Goal: Task Accomplishment & Management: Complete application form

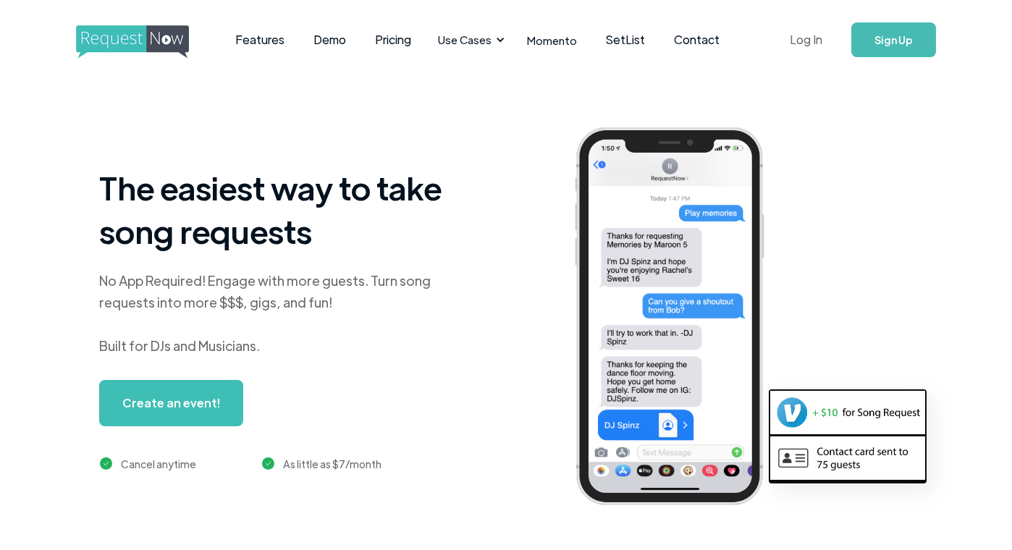
click at [815, 33] on link "Log In" at bounding box center [806, 39] width 62 height 51
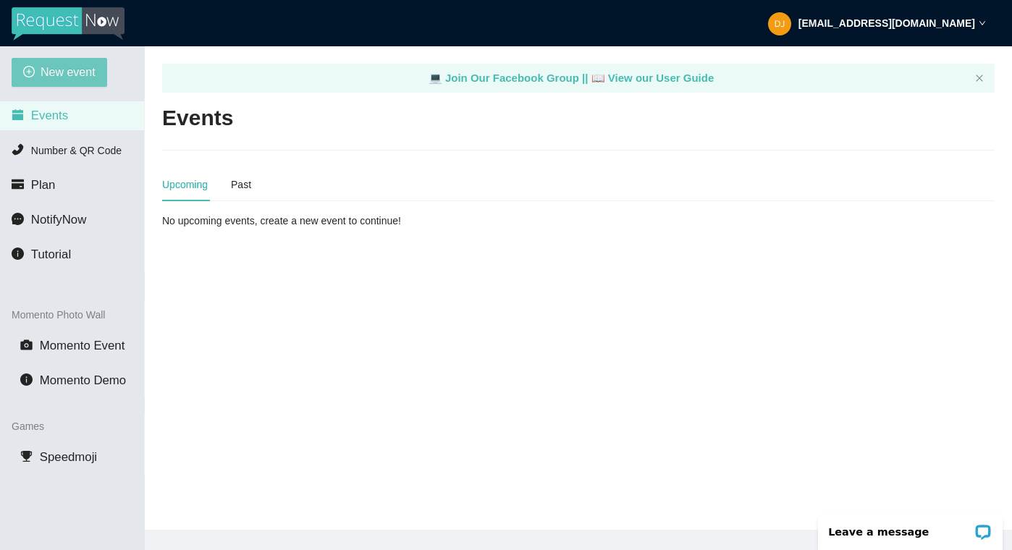
click at [60, 70] on span "New event" at bounding box center [68, 72] width 55 height 18
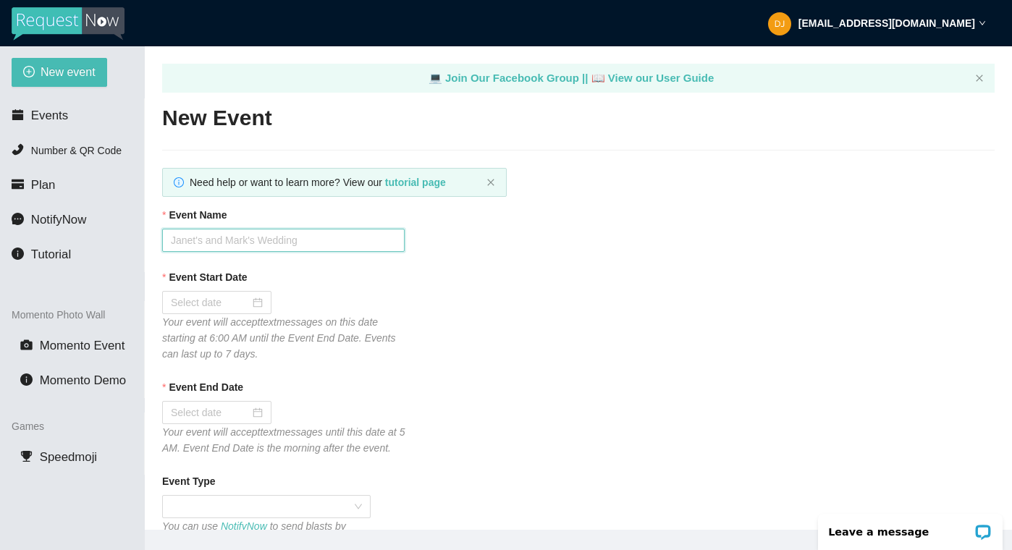
click at [220, 237] on input "Event Name" at bounding box center [283, 240] width 242 height 23
type input "Phillips Academy"
click at [219, 301] on input "Event Start Date" at bounding box center [210, 303] width 79 height 16
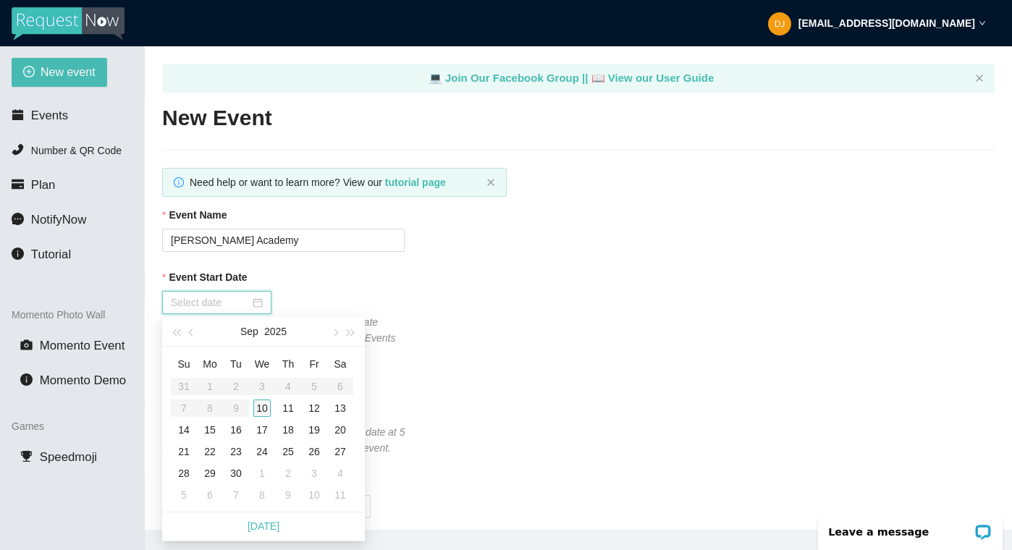
type input "09/10/2025"
click at [264, 402] on div "10" at bounding box center [261, 408] width 17 height 17
type input "09/11/2025"
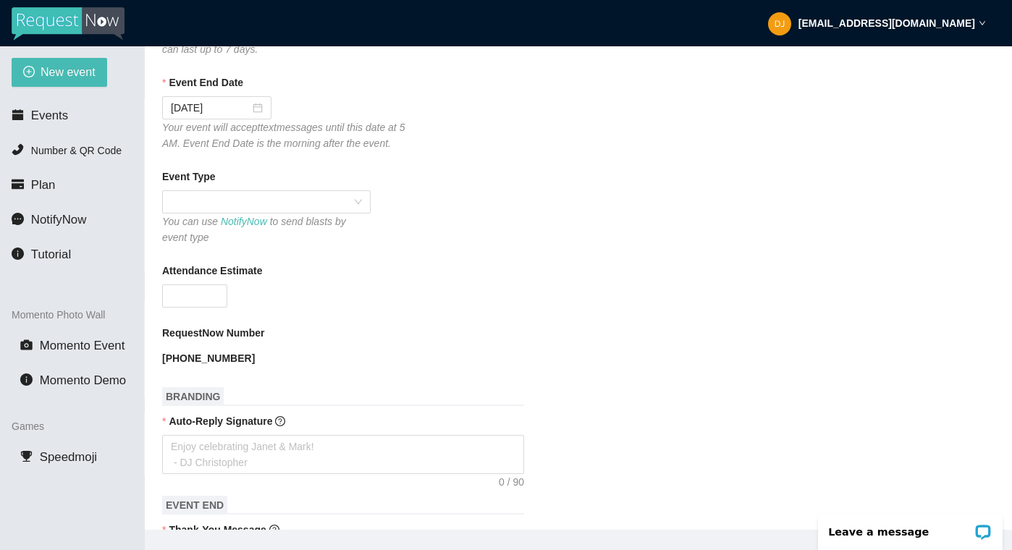
scroll to position [333, 0]
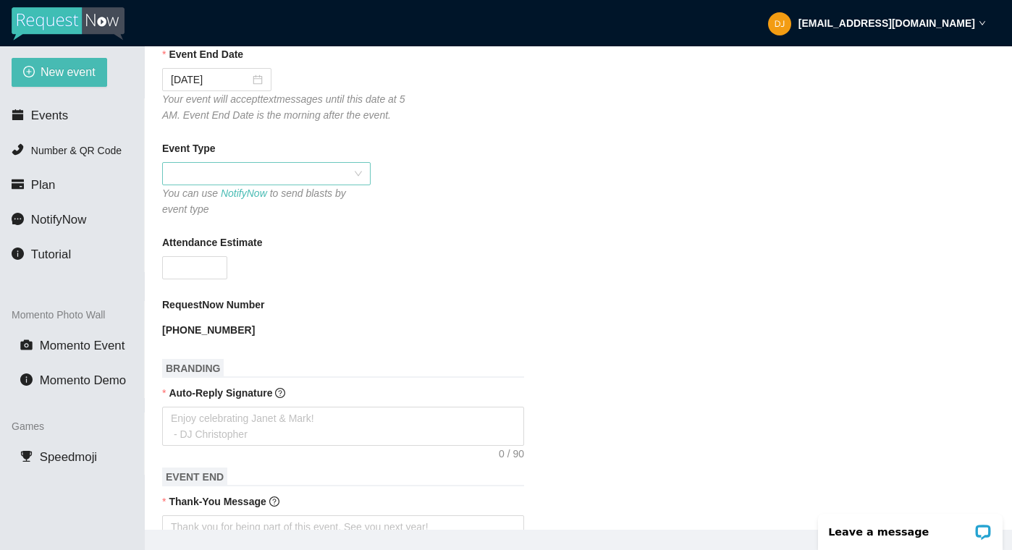
click at [190, 185] on span at bounding box center [266, 174] width 191 height 22
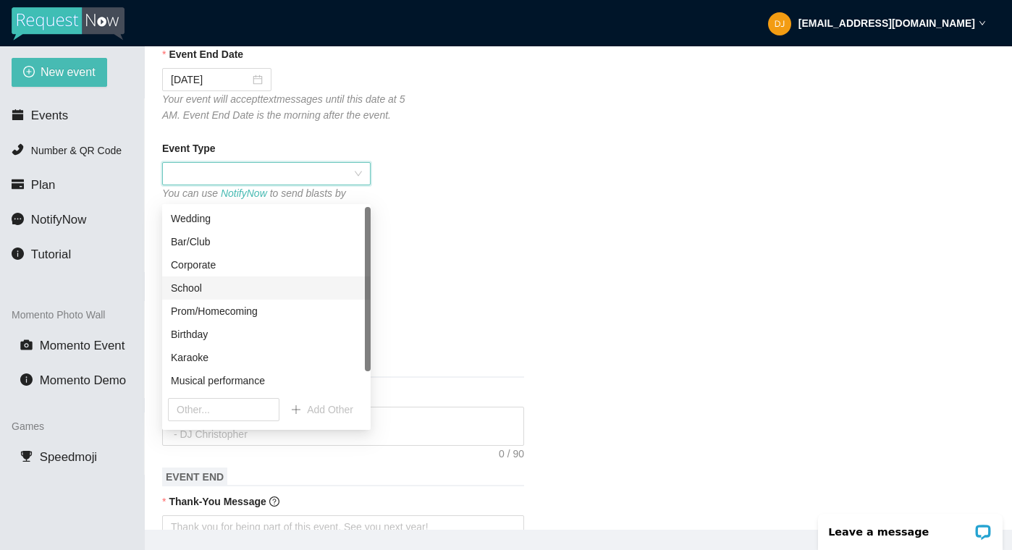
click at [211, 290] on div "School" at bounding box center [266, 288] width 191 height 16
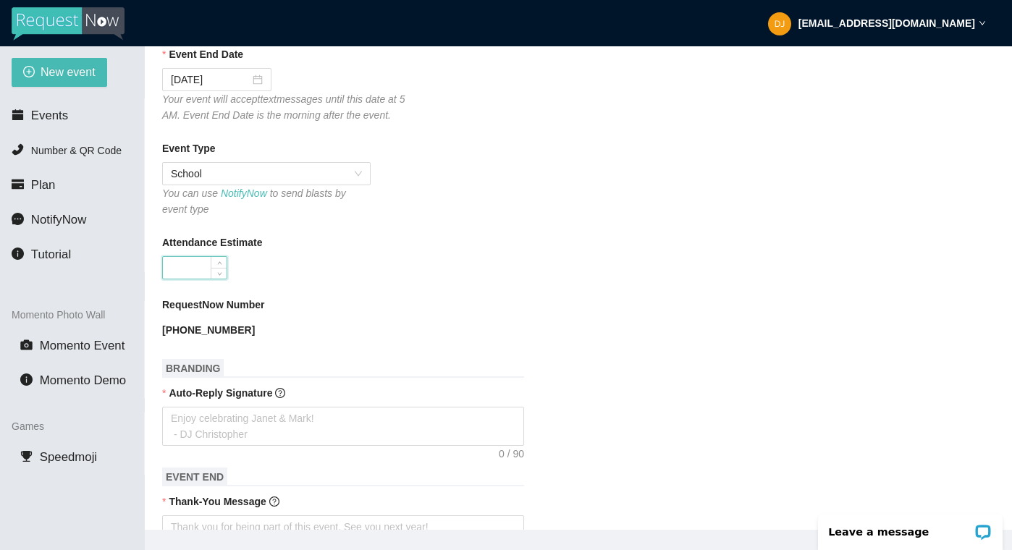
click at [187, 279] on input "Attendance Estimate" at bounding box center [195, 268] width 64 height 22
click at [357, 246] on form "Event Name Phillips Academy Event Start Date 09/10/2025 Your event will accept …" at bounding box center [578, 467] width 832 height 1186
click at [209, 279] on input "29090" at bounding box center [195, 268] width 64 height 22
type input "200"
click at [376, 245] on form "Event Name Phillips Academy Event Start Date 09/10/2025 Your event will accept …" at bounding box center [578, 467] width 832 height 1186
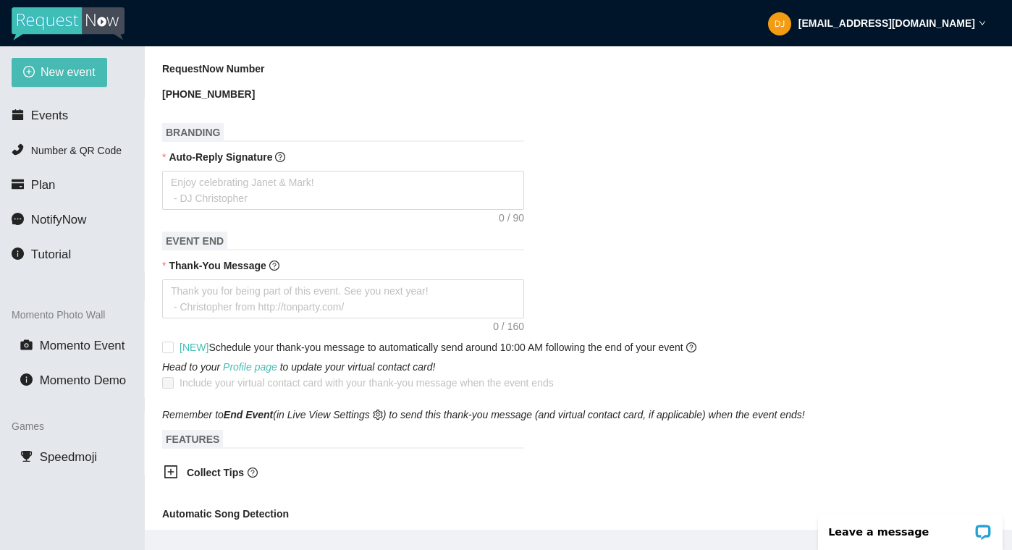
scroll to position [586, 0]
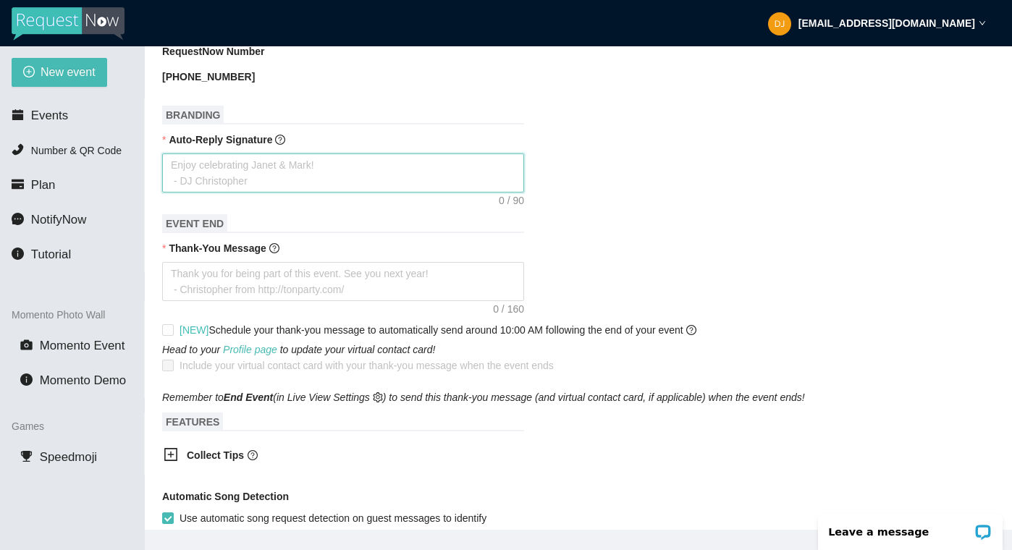
click at [213, 185] on textarea "Auto-Reply Signature" at bounding box center [343, 172] width 362 height 39
type textarea "T"
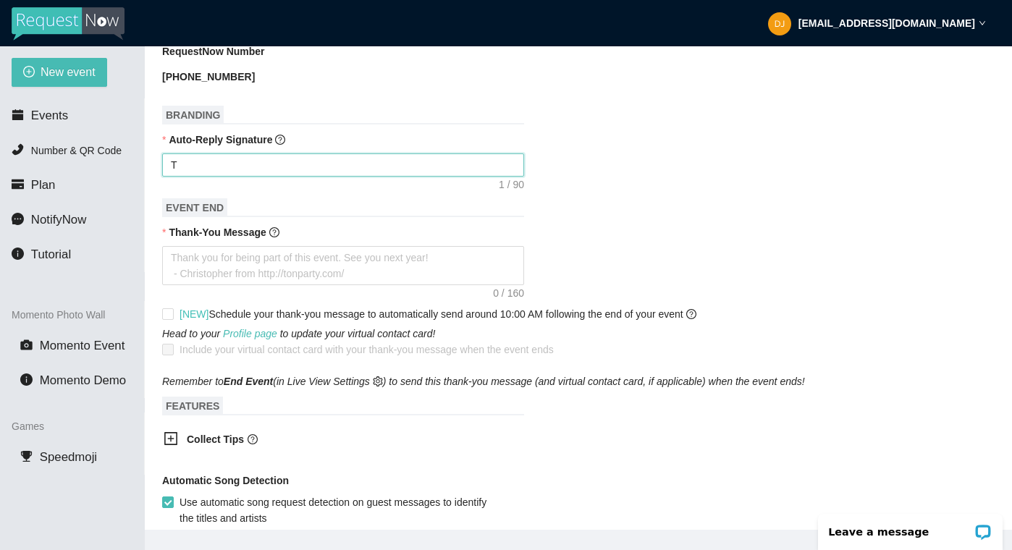
type textarea "Th"
type textarea "Tha"
type textarea "Than"
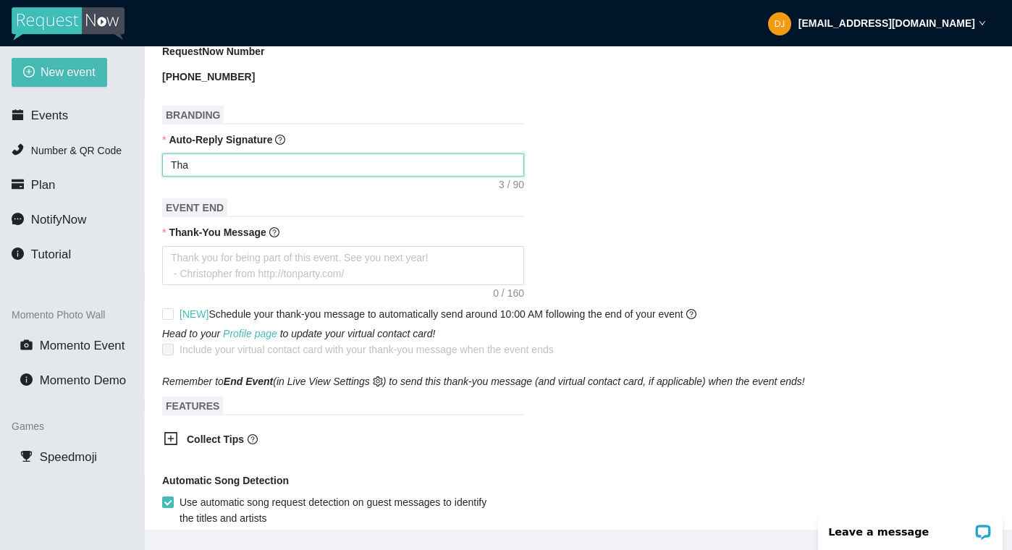
type textarea "Than"
type textarea "Thank"
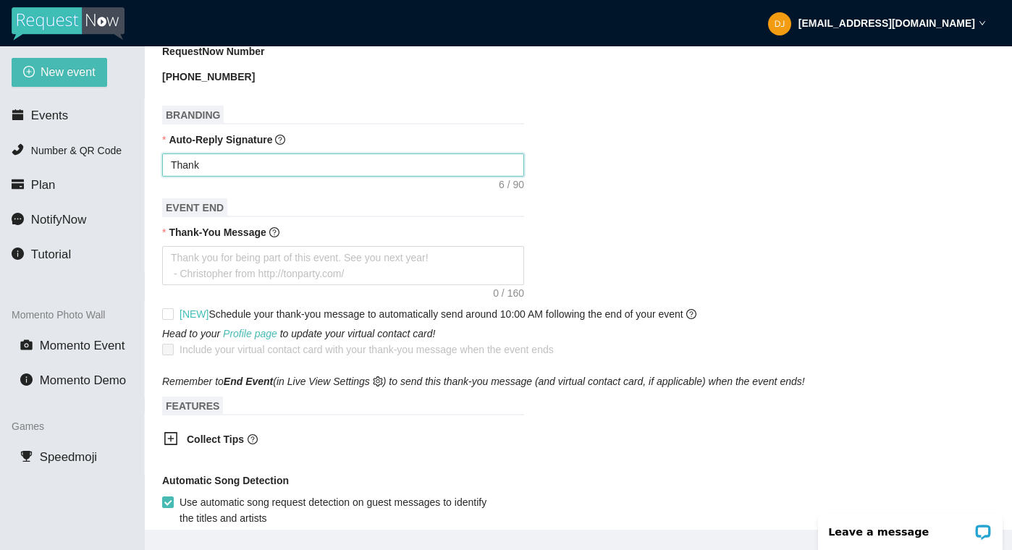
type textarea "Thank y"
type textarea "Thank yo"
type textarea "Thank you"
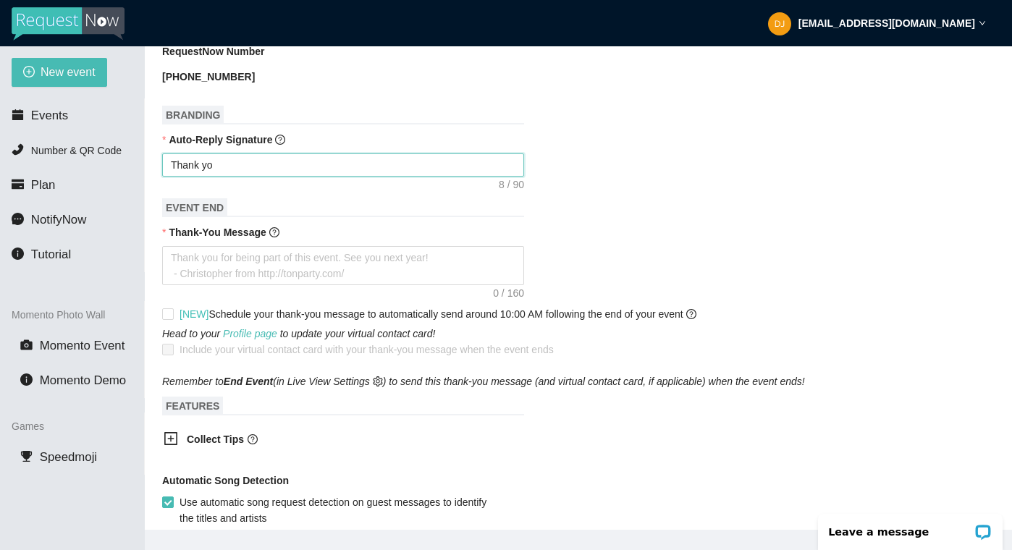
type textarea "Thank you"
type textarea "Thank you f"
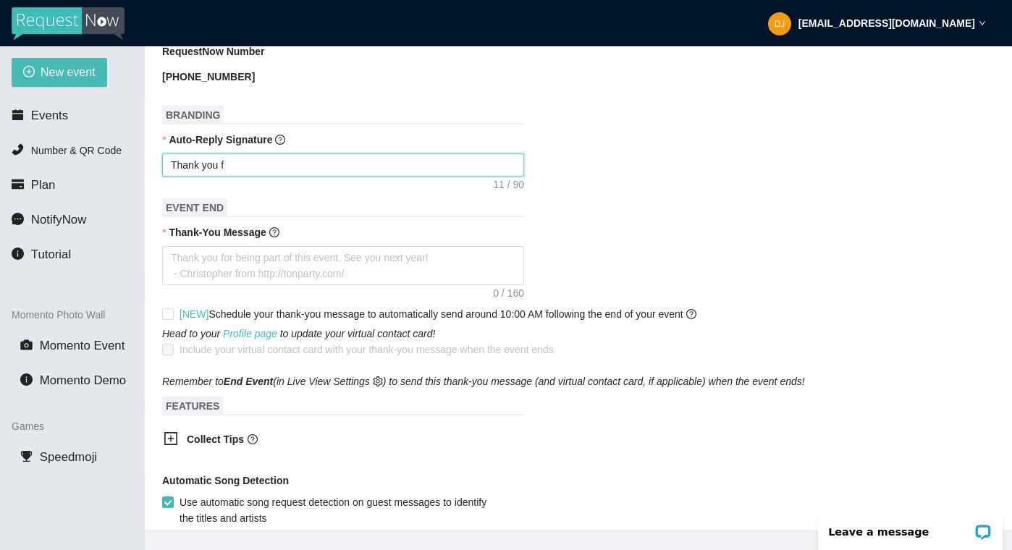
type textarea "Thank you fo"
type textarea "Thank you for"
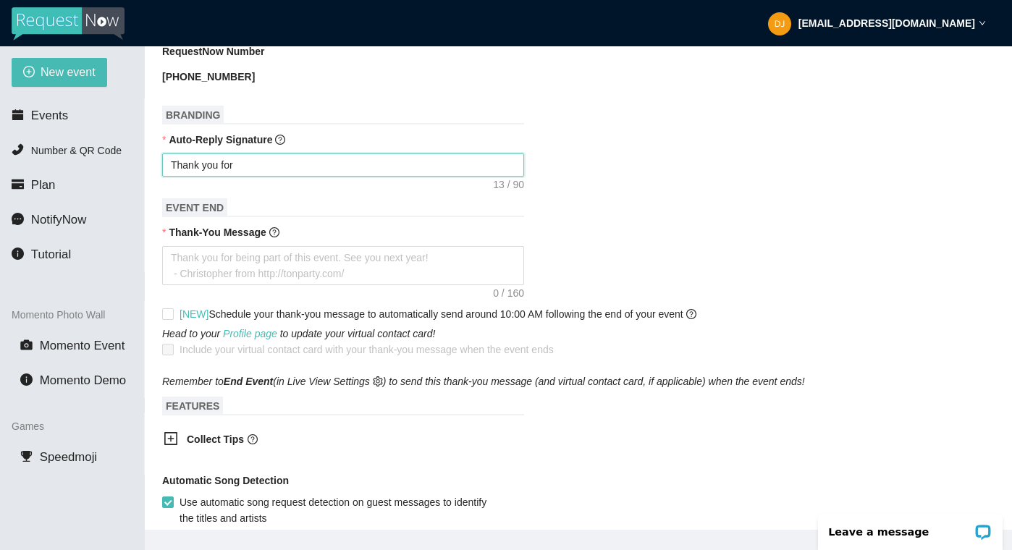
type textarea "Thank you for"
type textarea "Thank you for s"
type textarea "Thank you for su"
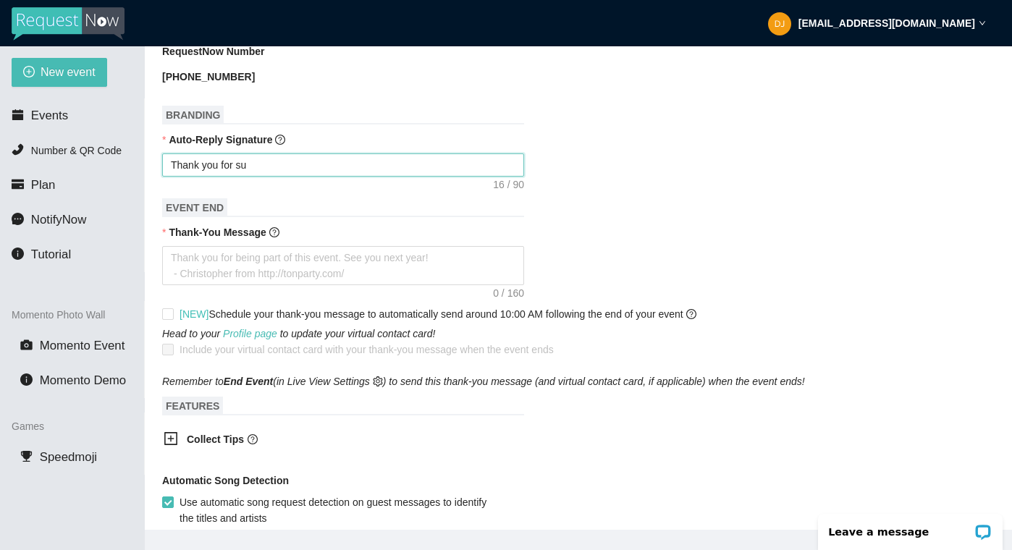
type textarea "Thank you for sum"
type textarea "Thank you for su"
type textarea "Thank you for sub"
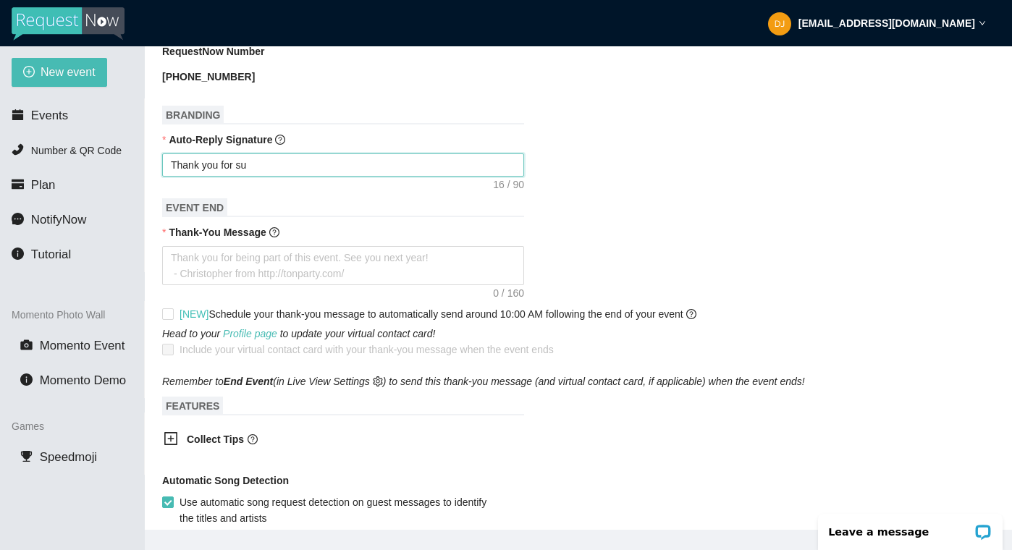
type textarea "Thank you for sub"
type textarea "Thank you for subm"
type textarea "Thank you for submi"
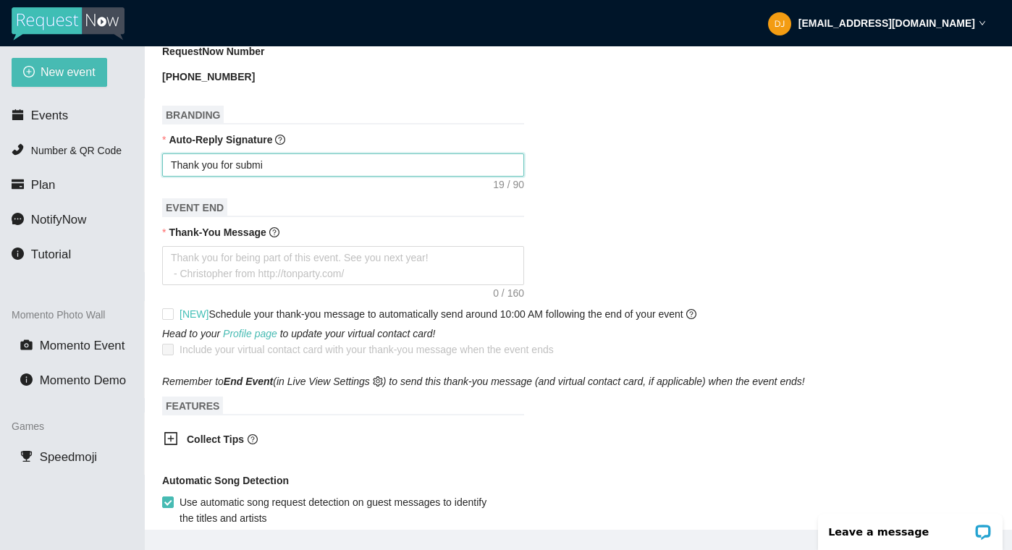
type textarea "Thank you for submit"
type textarea "Thank you for submitt"
type textarea "Thank you for submitti"
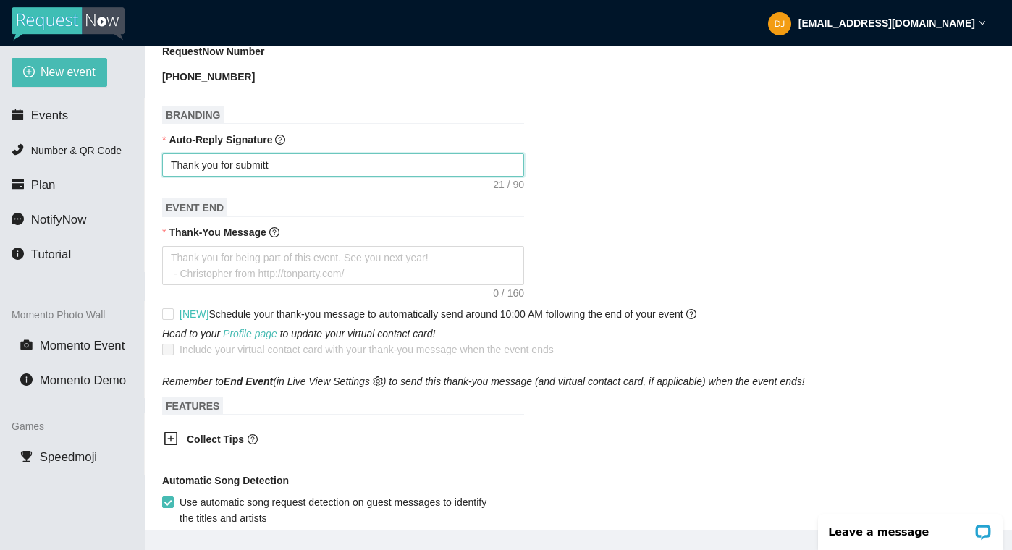
type textarea "Thank you for submitti"
type textarea "Thank you for submittin"
type textarea "Thank you for submitting"
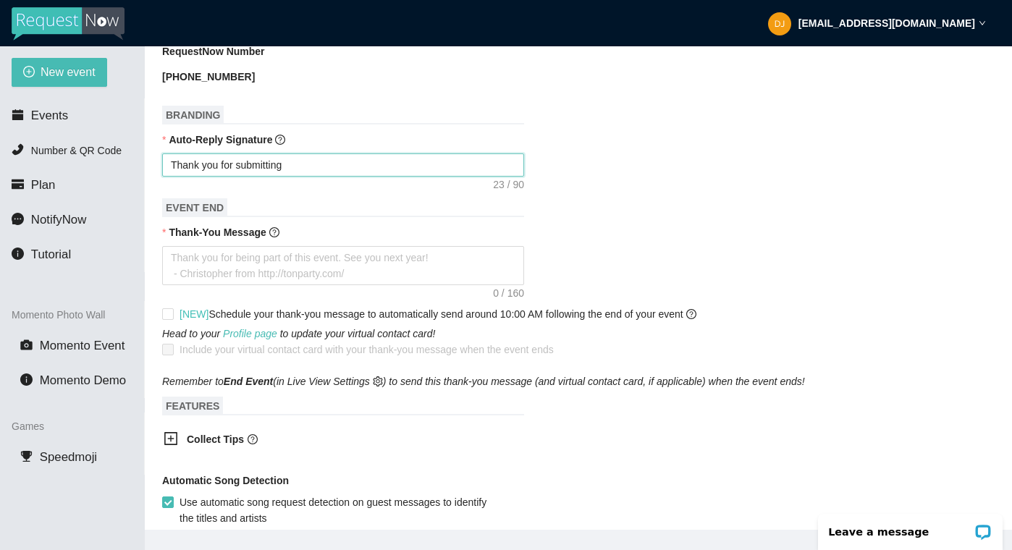
type textarea "Thank you for submitting"
type textarea "Thank you for submitting y"
type textarea "Thank you for submitting yo"
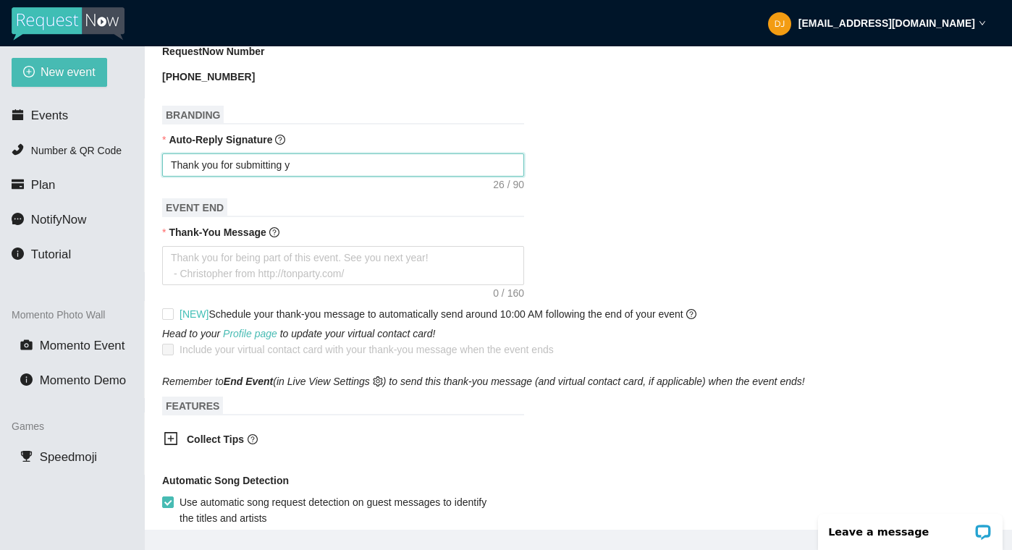
type textarea "Thank you for submitting yo"
type textarea "Thank you for submitting you"
type textarea "Thank you for submitting your"
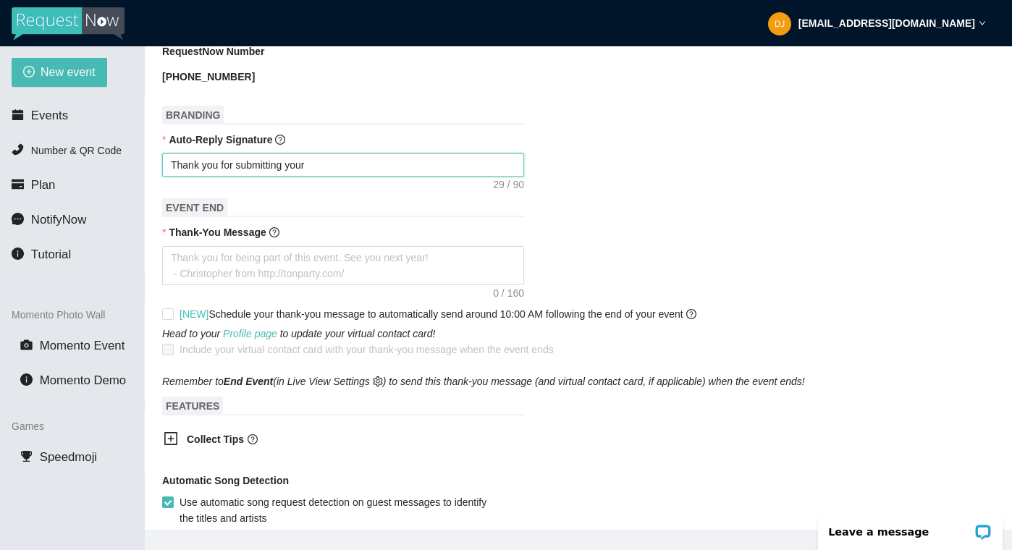
type textarea "Thank you for submitting your"
type textarea "Thank you for submitting your m"
type textarea "Thank you for submitting your mu"
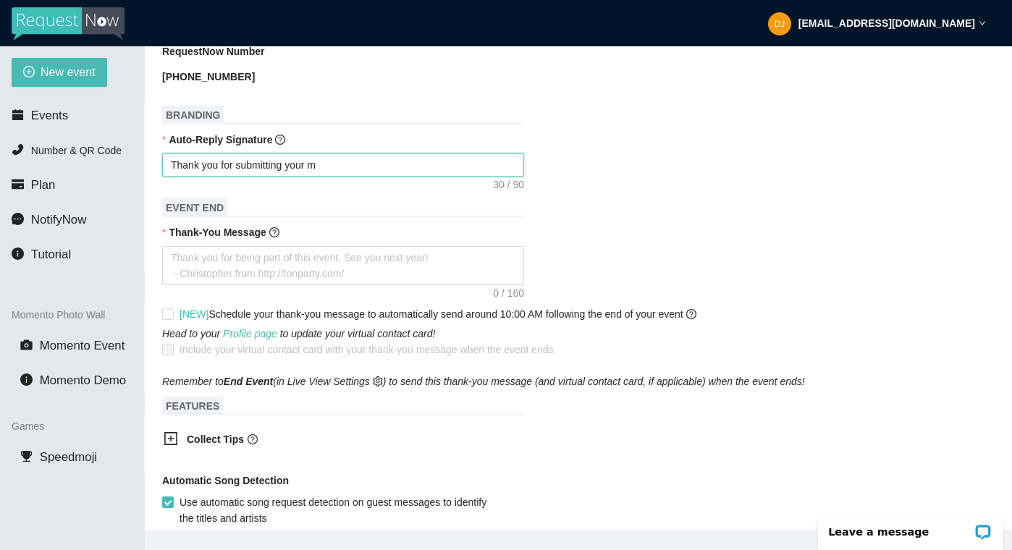
type textarea "Thank you for submitting your mu"
type textarea "Thank you for submitting your mus"
type textarea "Thank you for submitting your musi"
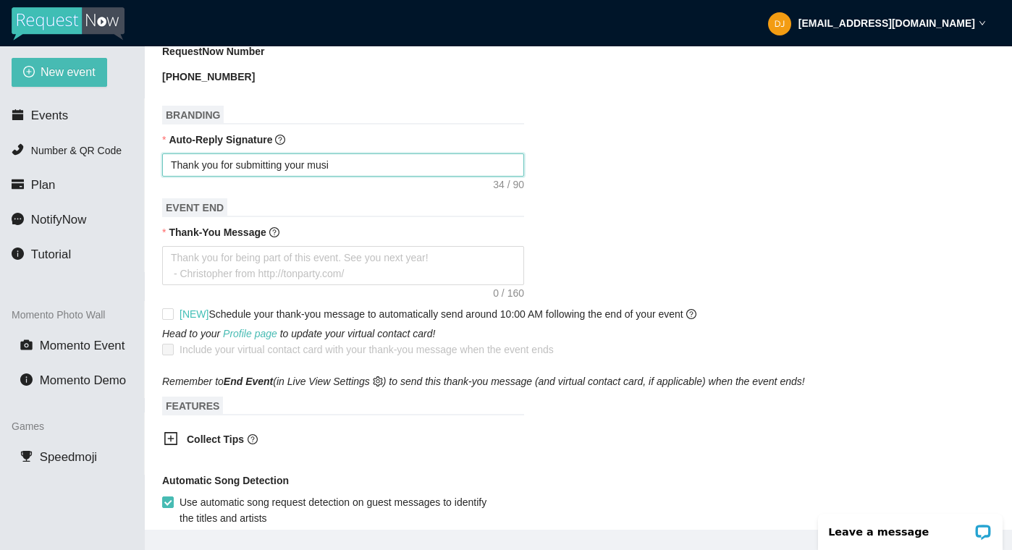
type textarea "Thank you for submitting your music"
type textarea "Thank you for submitting your music r"
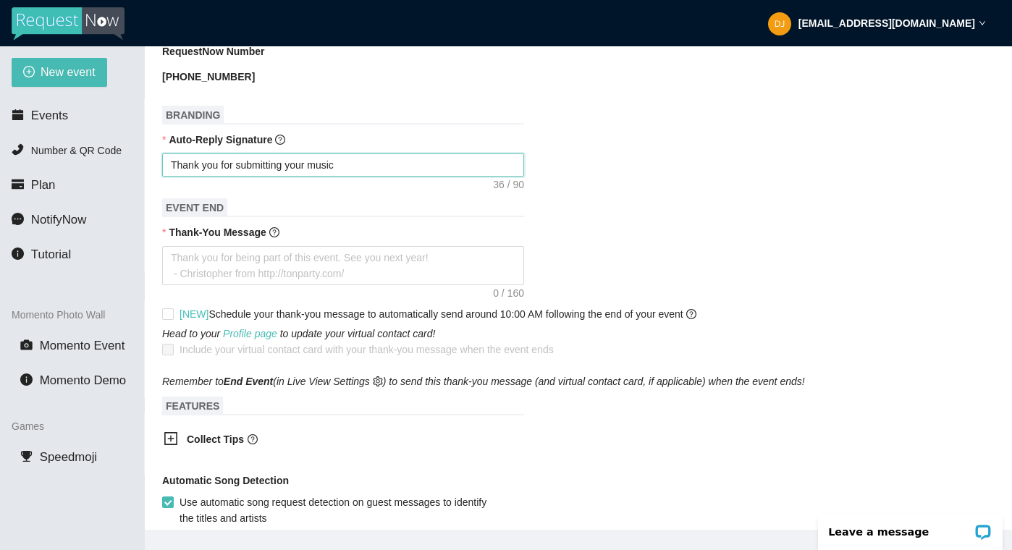
type textarea "Thank you for submitting your music r"
type textarea "Thank you for submitting your music re"
type textarea "Thank you for submitting your music req"
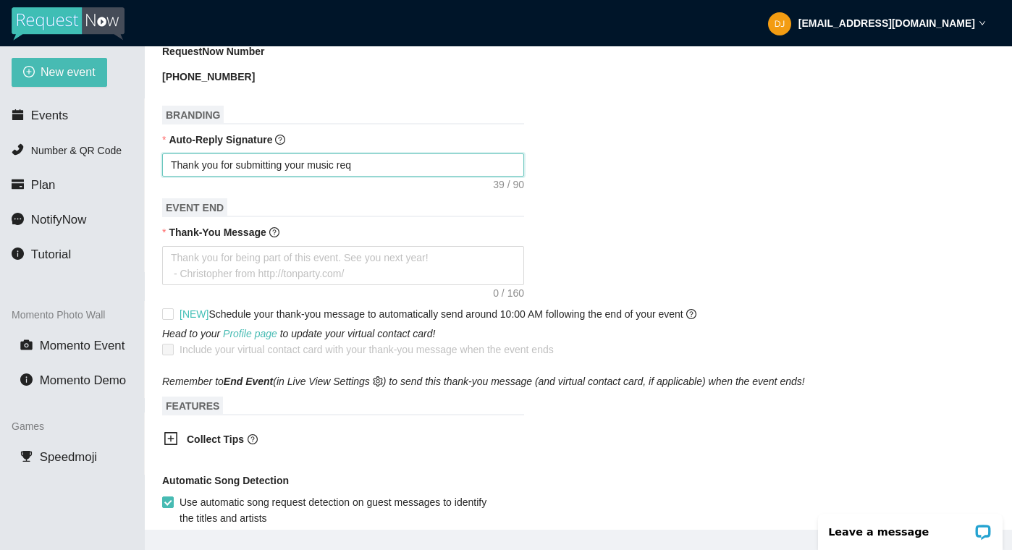
type textarea "Thank you for submitting your music requ"
type textarea "Thank you for submitting your music reque"
type textarea "Thank you for submitting your music reques"
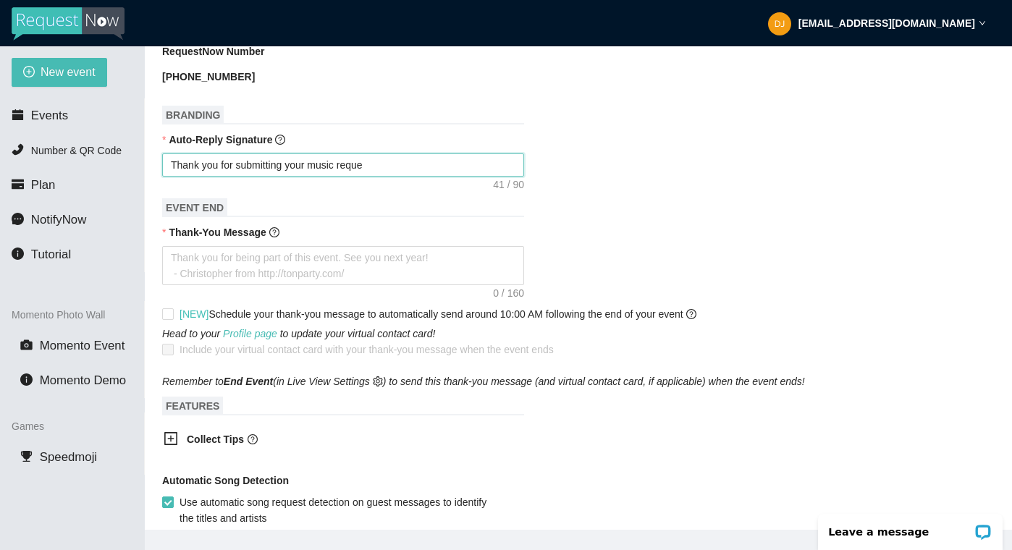
type textarea "Thank you for submitting your music reques"
type textarea "Thank you for submitting your music request"
type textarea "Thank you for submitting your music request!"
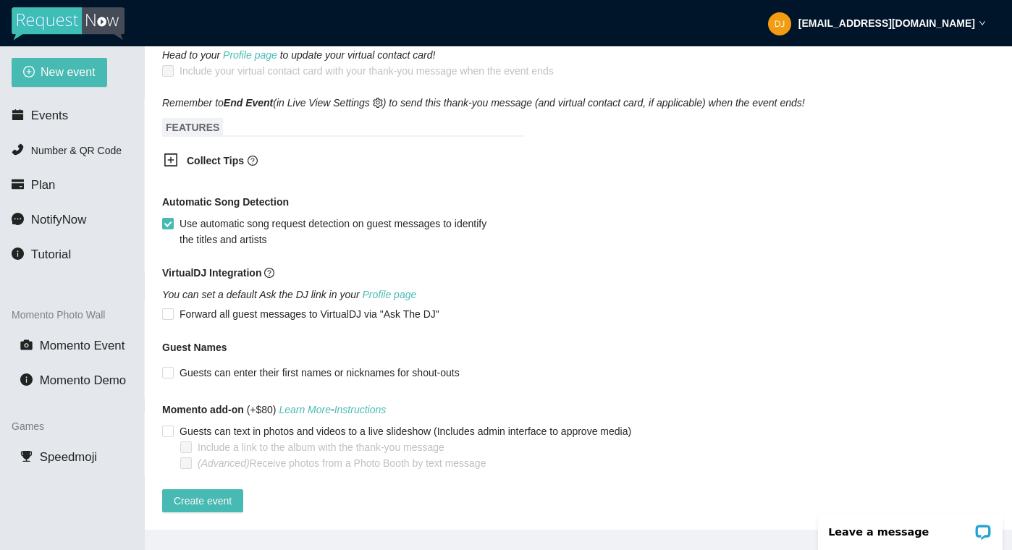
scroll to position [892, 0]
type textarea "Thank you for submitting your music request!"
click at [168, 367] on input "Guests can enter their first names or nicknames for shout-outs" at bounding box center [167, 372] width 10 height 10
checkbox input "true"
click at [206, 493] on span "Create event" at bounding box center [203, 501] width 58 height 16
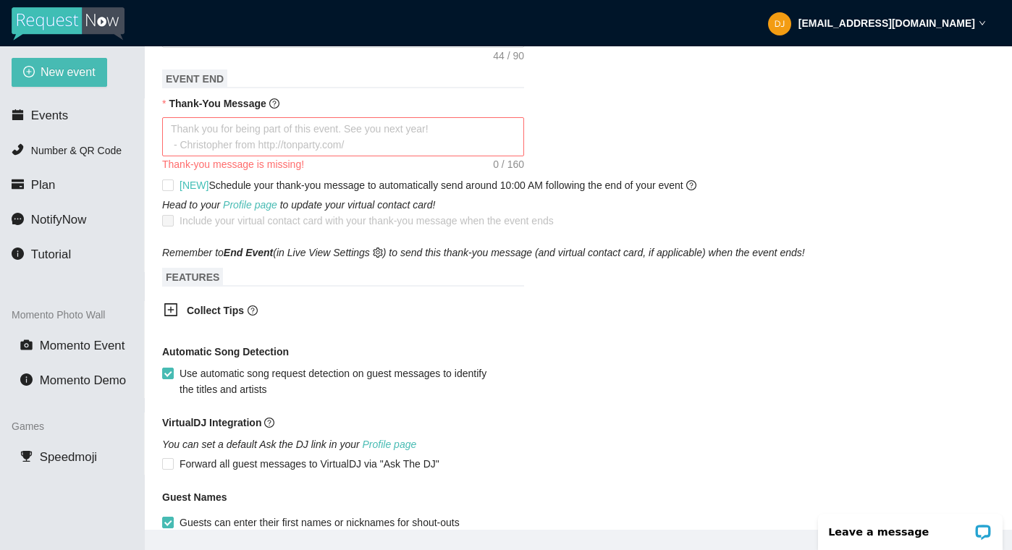
scroll to position [615, 0]
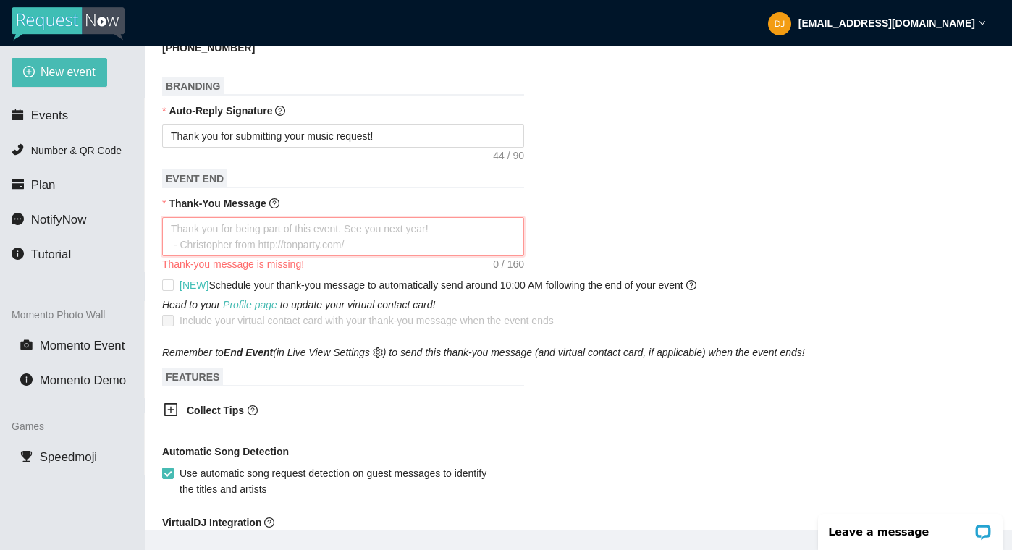
click at [205, 241] on textarea "Thank-You Message" at bounding box center [343, 236] width 362 height 39
type textarea "T"
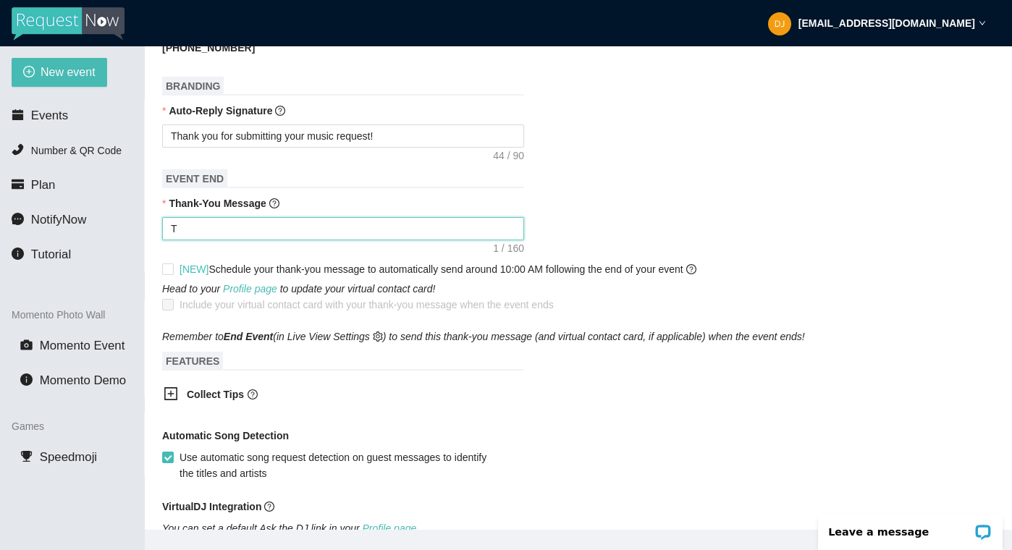
type textarea "Th"
type textarea "Tha"
type textarea "Than"
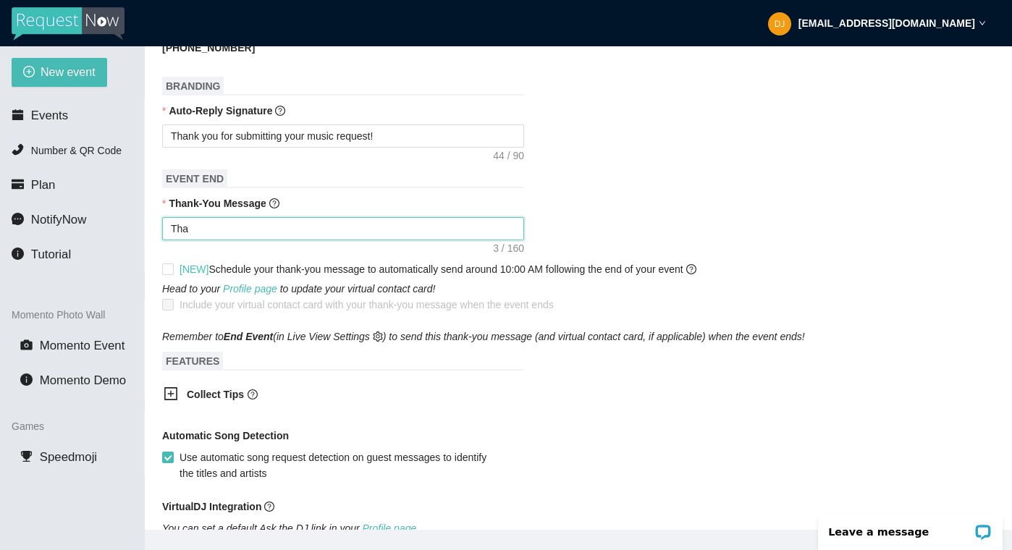
type textarea "Than"
type textarea "Thank"
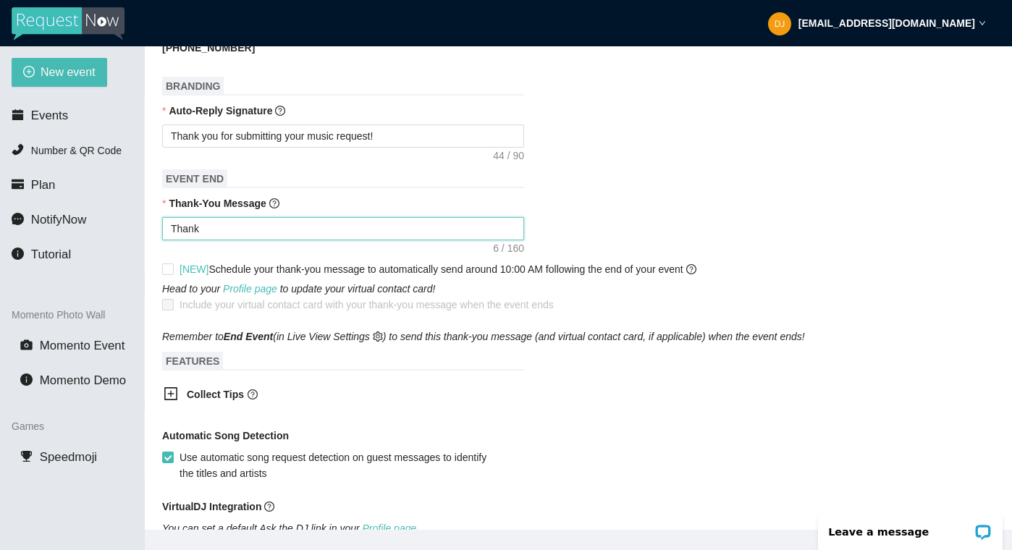
type textarea "Thank y"
type textarea "Thank yo"
type textarea "Thank you"
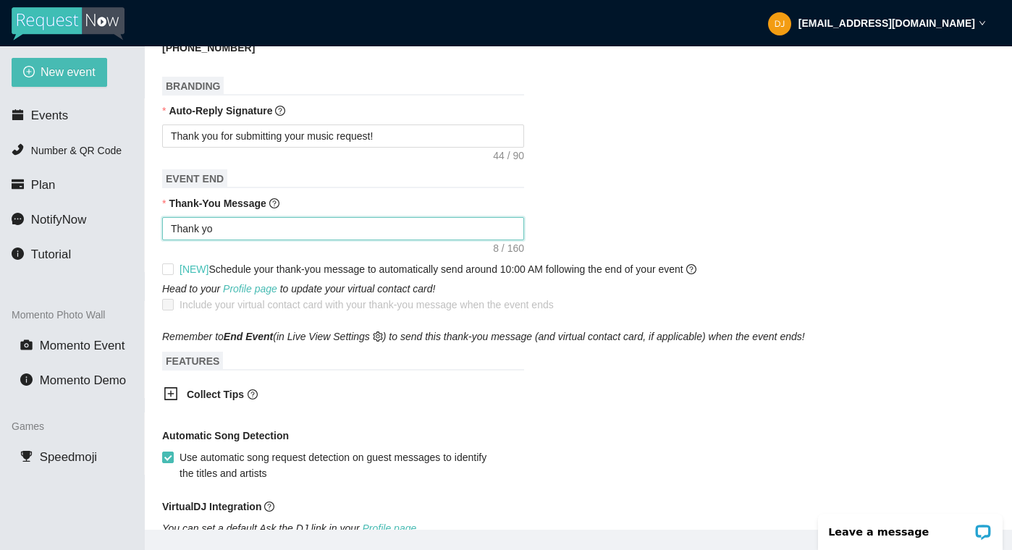
type textarea "Thank you"
type textarea "Thank you f"
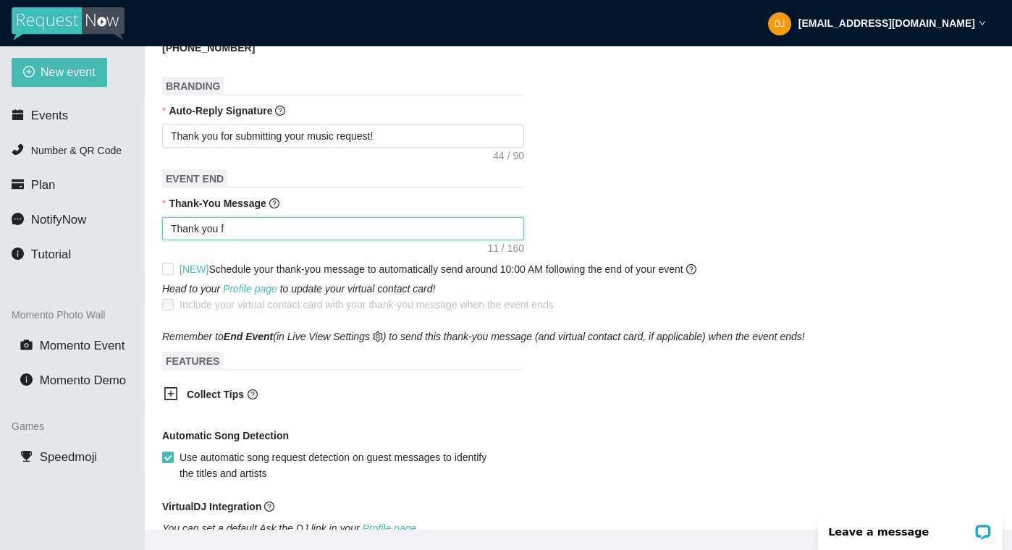
type textarea "Thank you fo"
type textarea "Thank you for"
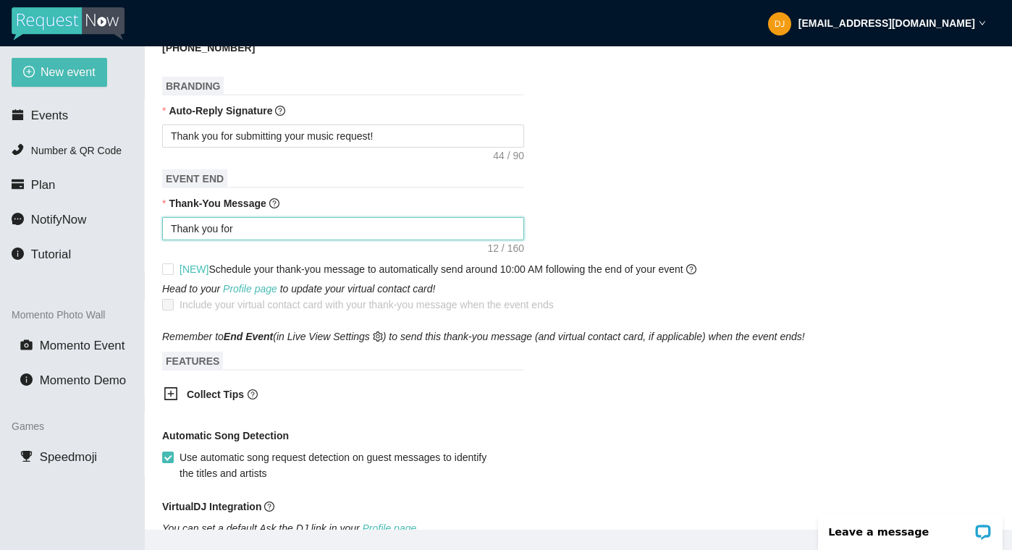
type textarea "Thank you for"
type textarea "Thank you for y"
type textarea "Thank you for yo"
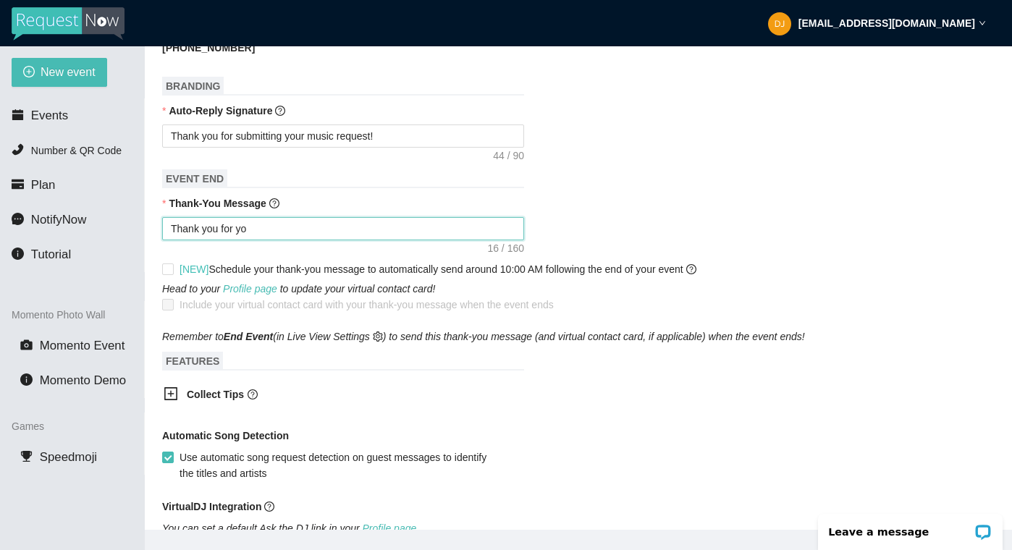
type textarea "Thank you for you"
type textarea "Thank you for your"
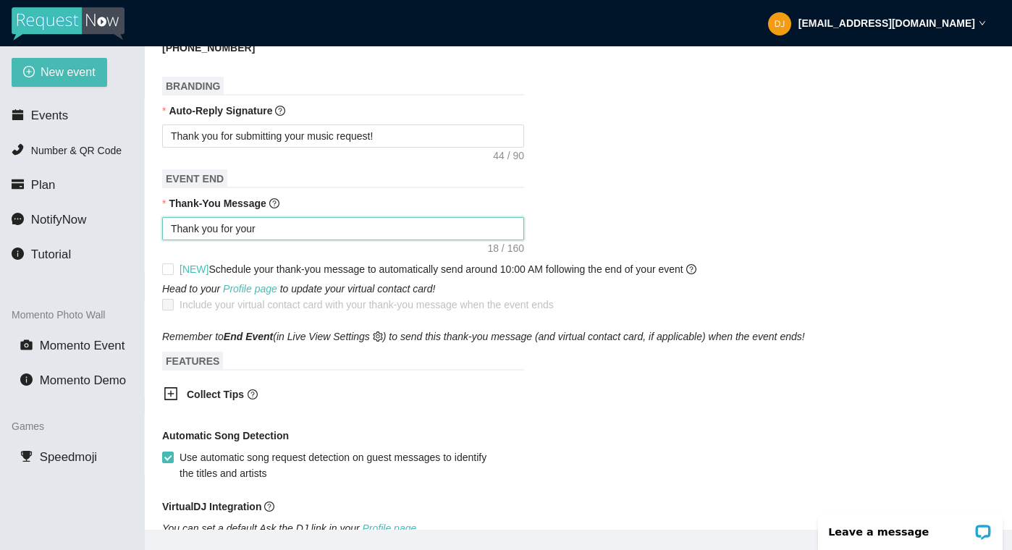
type textarea "Thank you for your"
type textarea "Thank you for your r"
type textarea "Thank you for your re"
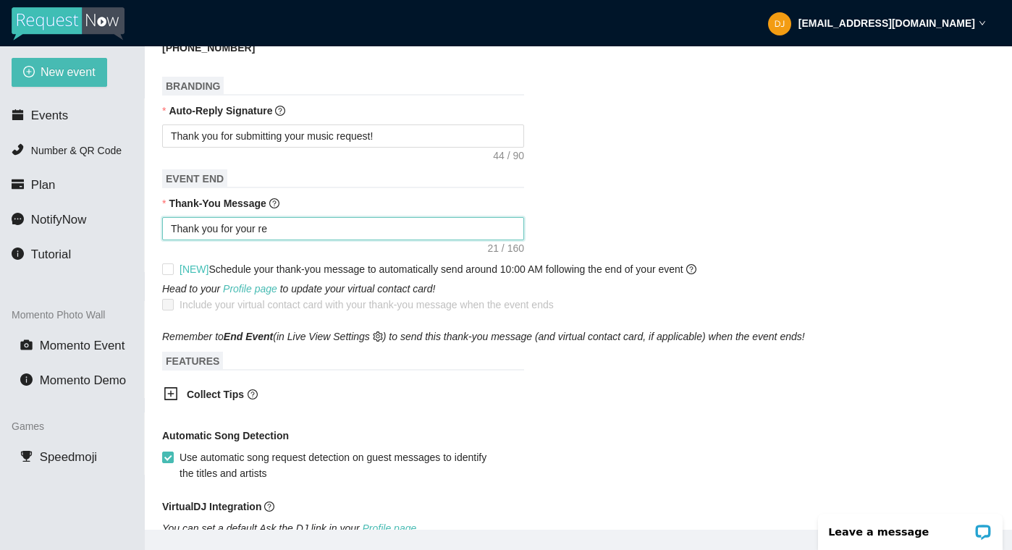
type textarea "Thank you for your req"
type textarea "Thank you for your requ"
type textarea "Thank you for your reque"
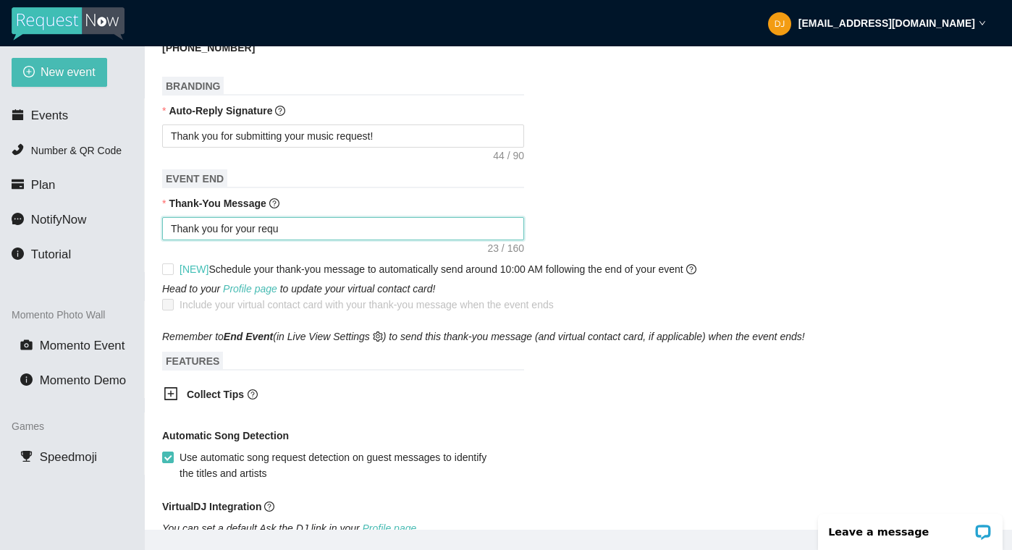
type textarea "Thank you for your reque"
type textarea "Thank you for your reques"
type textarea "Thank you for your request"
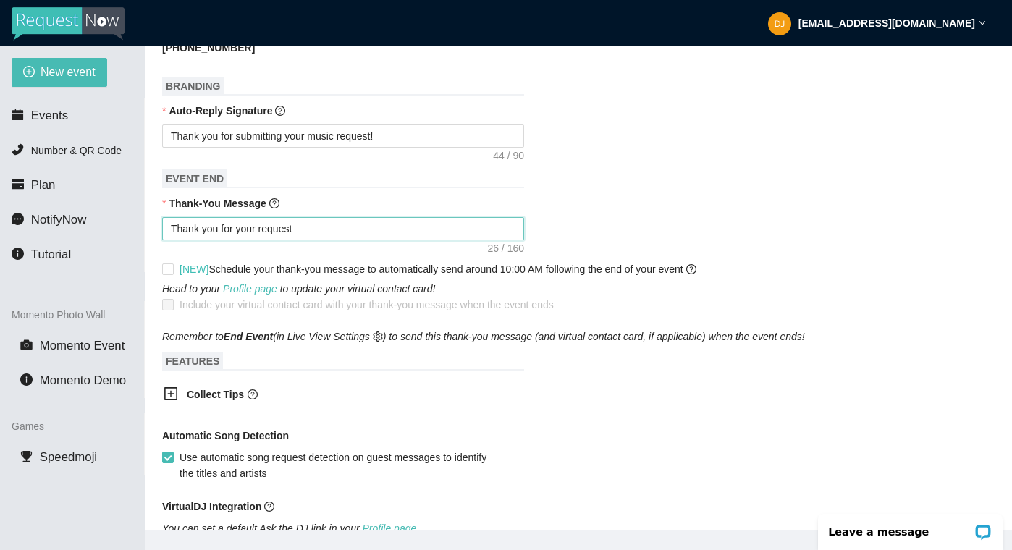
type textarea "Thank you for your requests"
type textarea "Thank you for your requests."
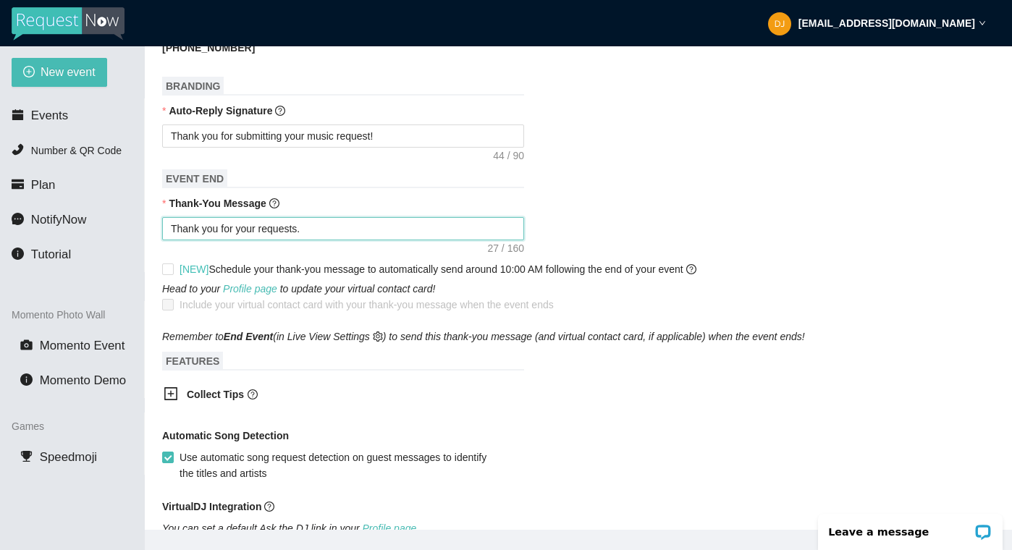
type textarea "Thank you for your requests."
type textarea "Thank you for your requests. E"
type textarea "Thank you for your requests. En"
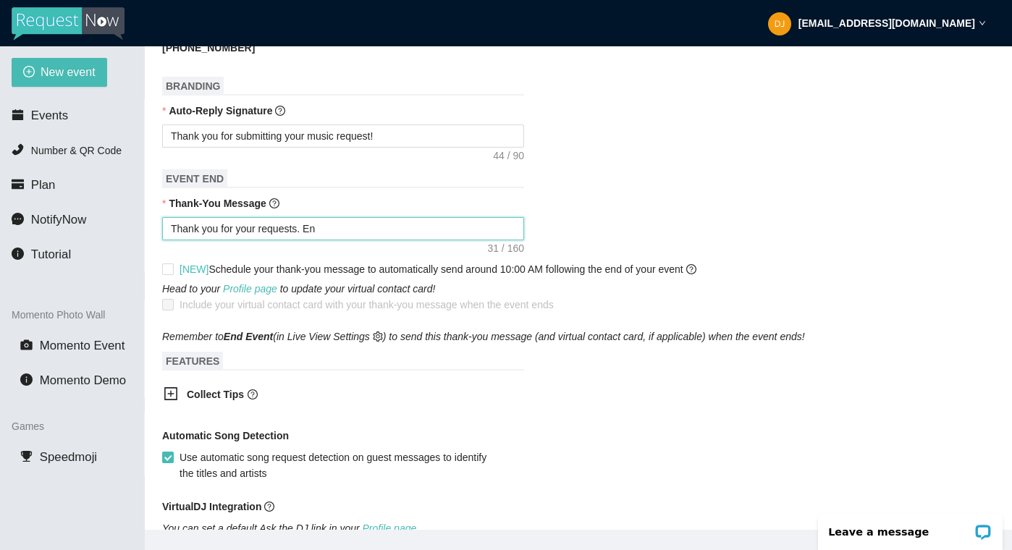
type textarea "Thank you for your requests. Enj"
type textarea "Thank you for your requests. Enjo"
type textarea "Thank you for your requests. Enjoy"
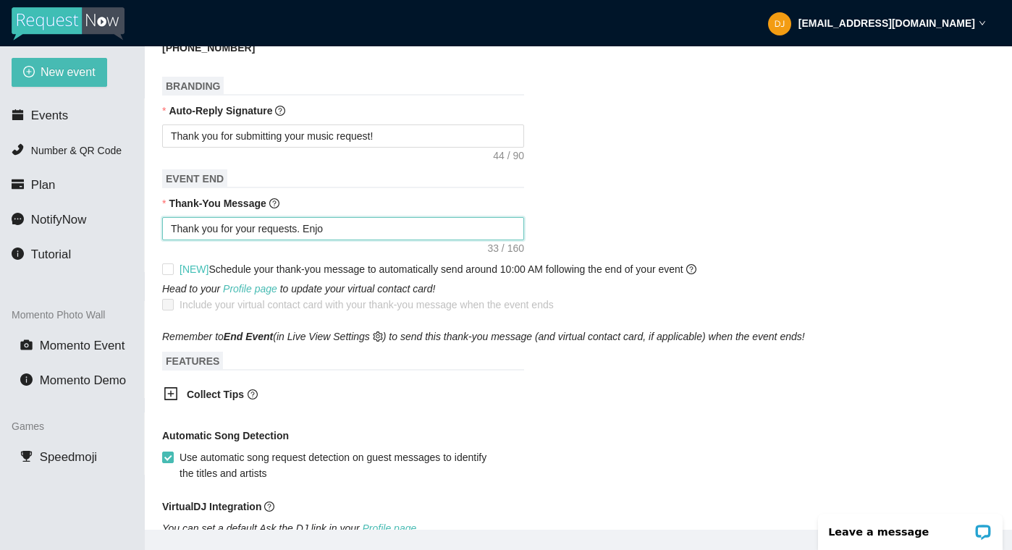
type textarea "Thank you for your requests. Enjoy"
type textarea "Thank you for your requests. Enjoy y"
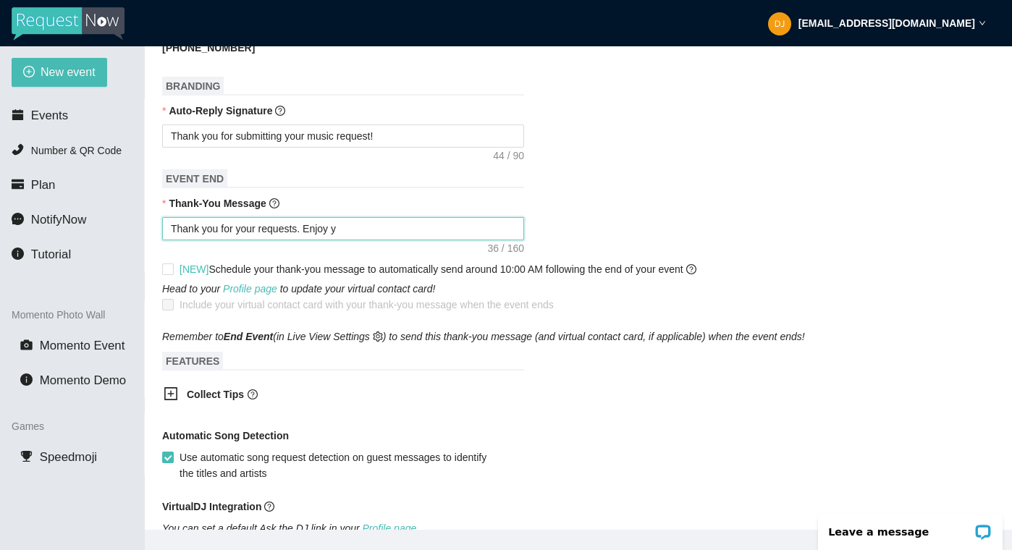
type textarea "Thank you for your requests. Enjoy yo"
type textarea "Thank you for your requests. Enjoy you"
type textarea "Thank you for your requests. Enjoy your"
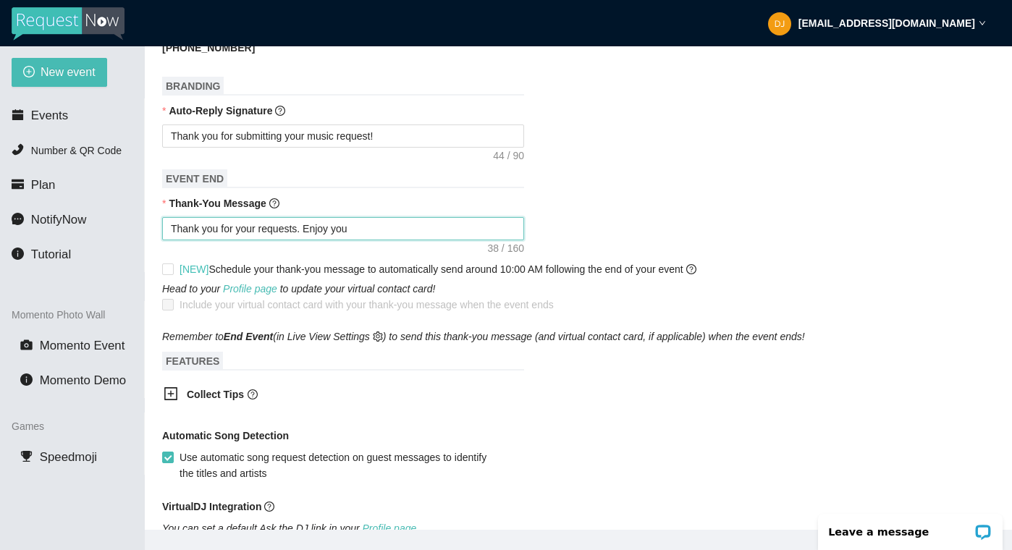
type textarea "Thank you for your requests. Enjoy your"
type textarea "Thank you for your requests. Enjoy your s"
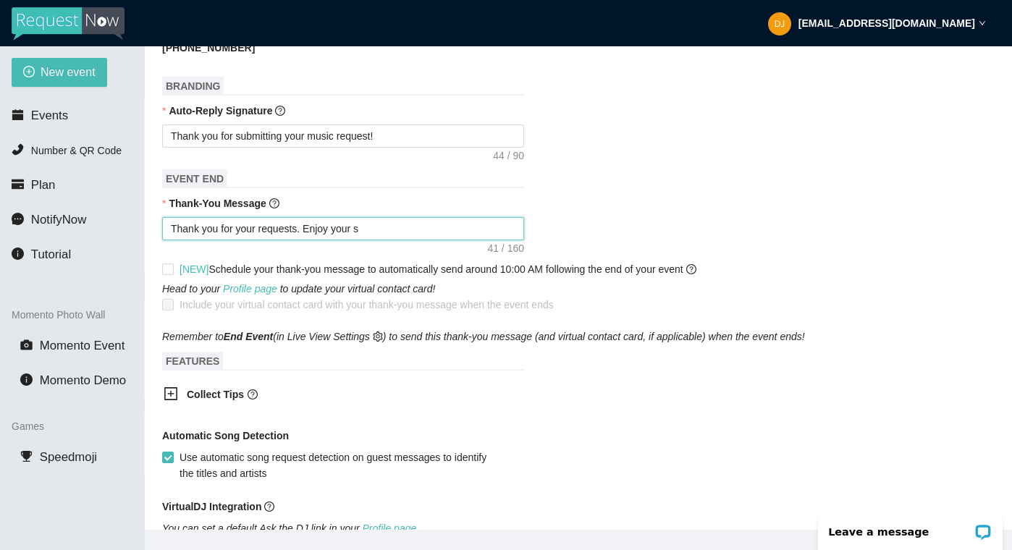
type textarea "Thank you for your requests. Enjoy your sc"
type textarea "Thank you for your requests. Enjoy your sch"
type textarea "Thank you for your requests. Enjoy your scho"
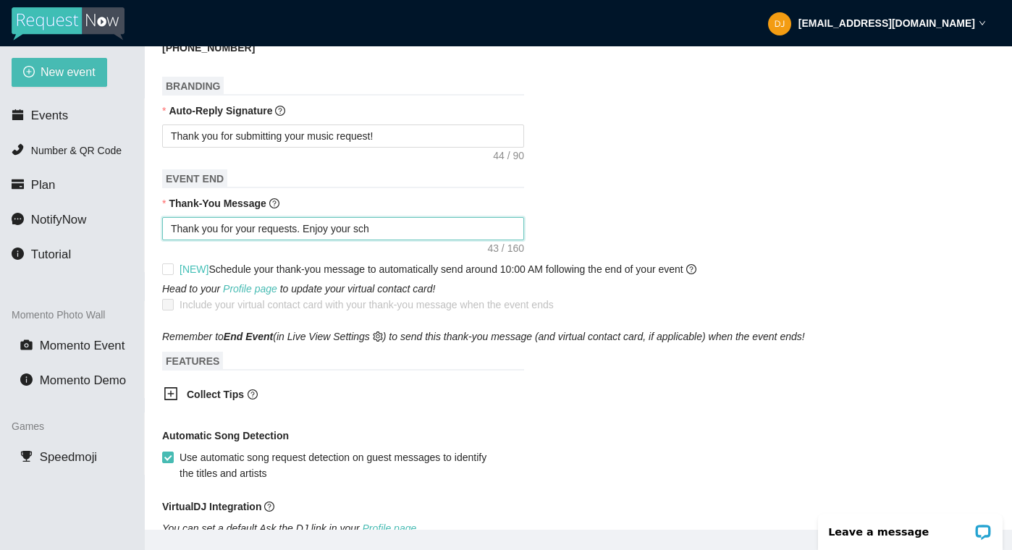
type textarea "Thank you for your requests. Enjoy your scho"
type textarea "Thank you for your requests. Enjoy your schoo"
type textarea "Thank you for your requests. Enjoy your school"
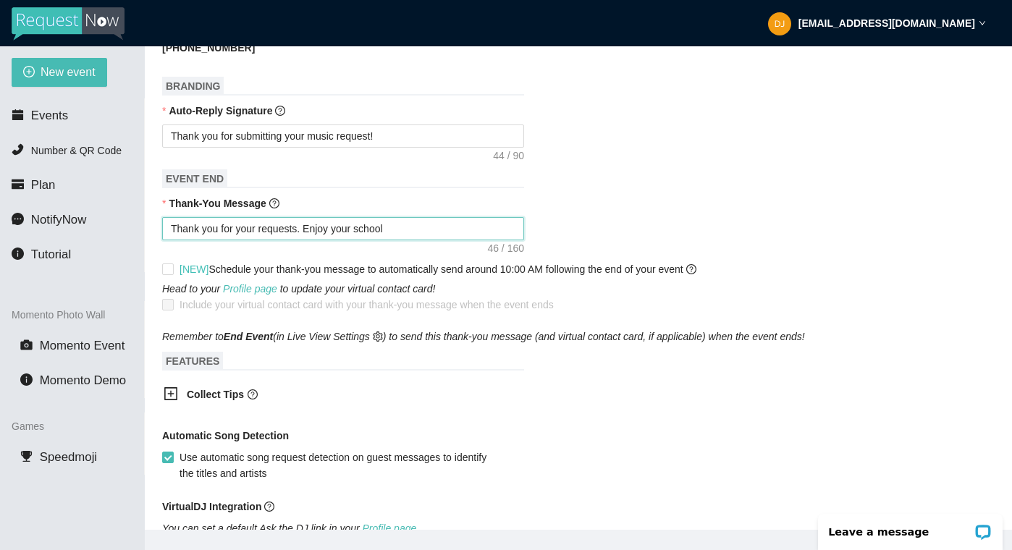
type textarea "Thank you for your requests. Enjoy your school"
type textarea "Thank you for your requests. Enjoy your school y"
type textarea "Thank you for your requests. Enjoy your school ye"
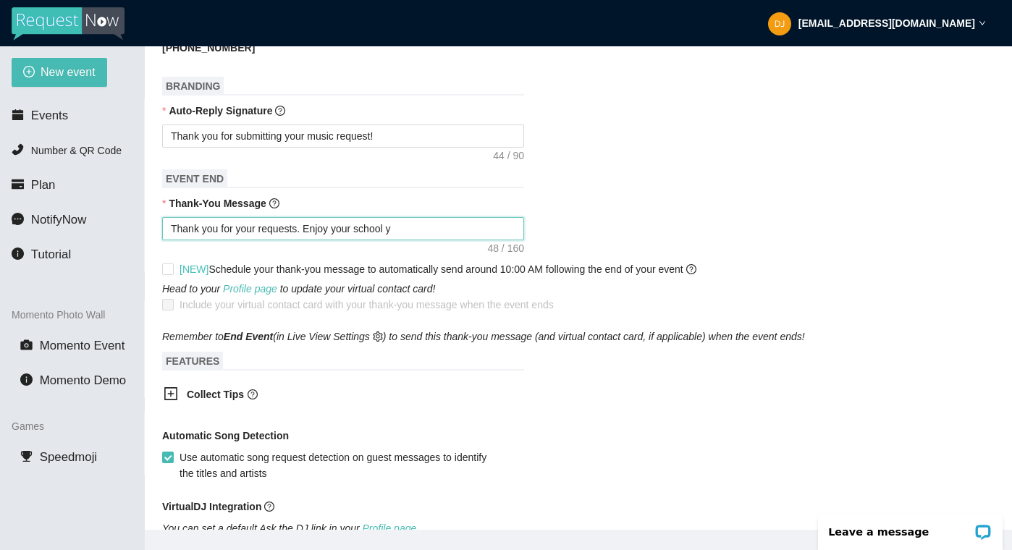
type textarea "Thank you for your requests. Enjoy your school ye"
type textarea "Thank you for your requests. Enjoy your school yea"
type textarea "Thank you for your requests. Enjoy your school year"
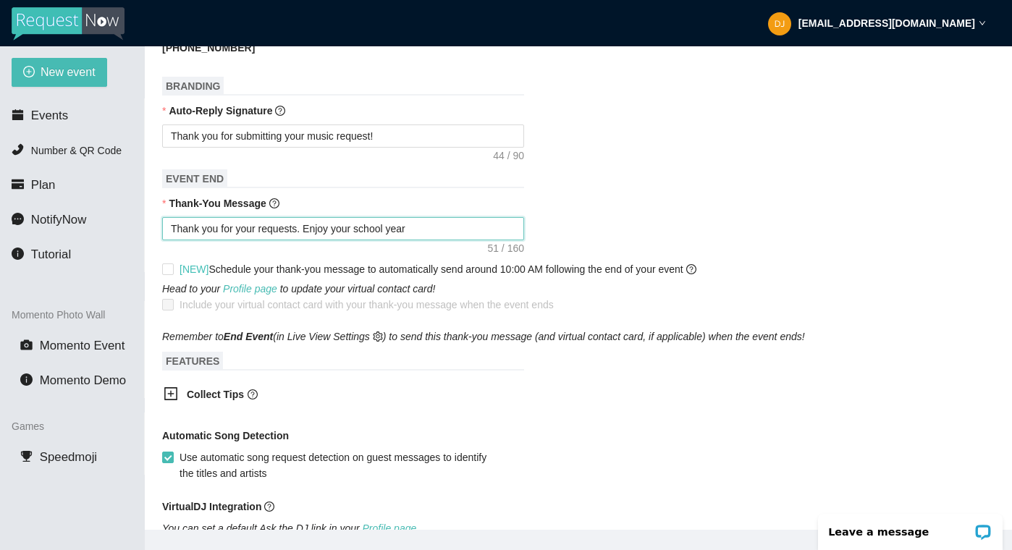
type textarea "Thank you for your requests. Enjoy your school year!"
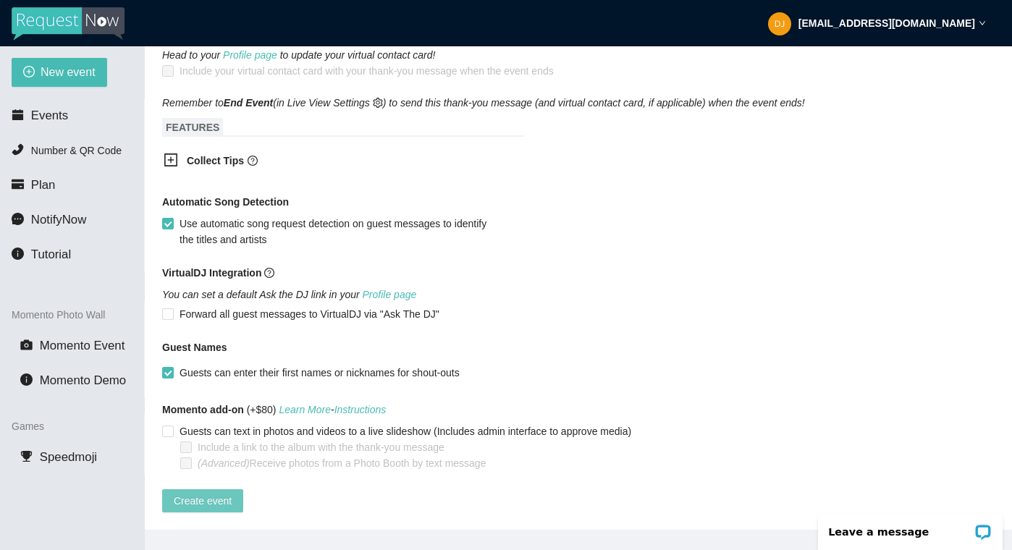
click at [192, 493] on span "Create event" at bounding box center [203, 501] width 58 height 16
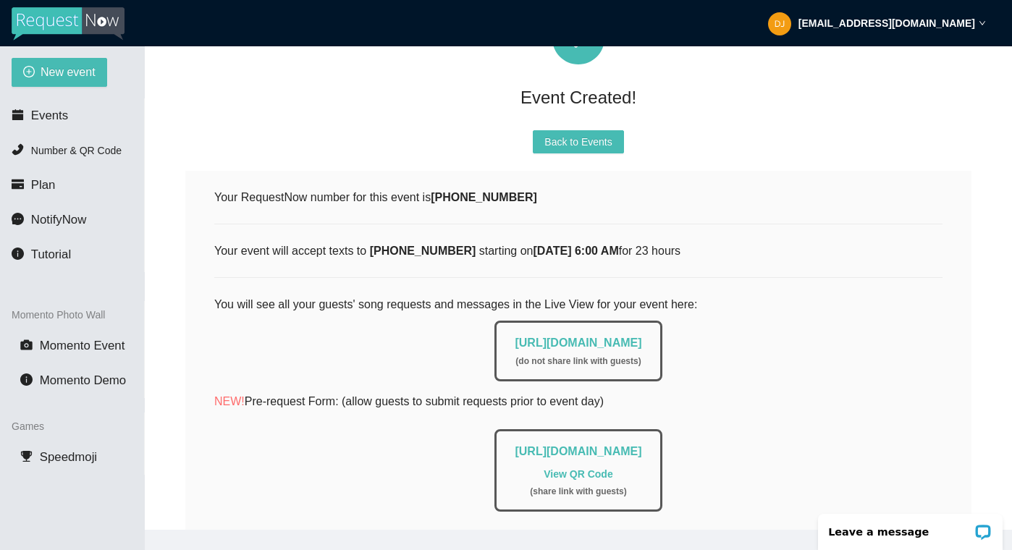
scroll to position [0, 0]
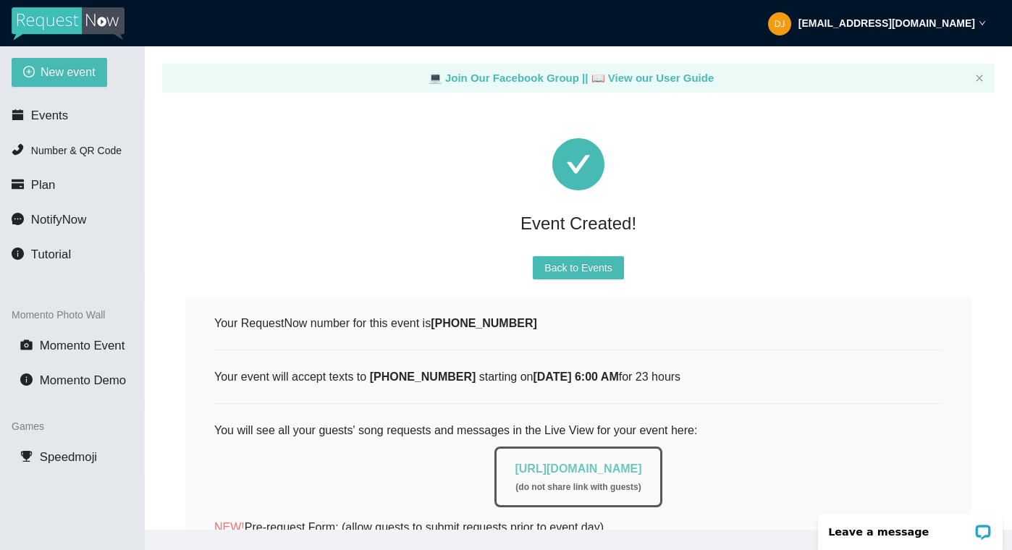
click at [612, 468] on link "https://app.requestnow.io/live/emokyle" at bounding box center [578, 468] width 127 height 12
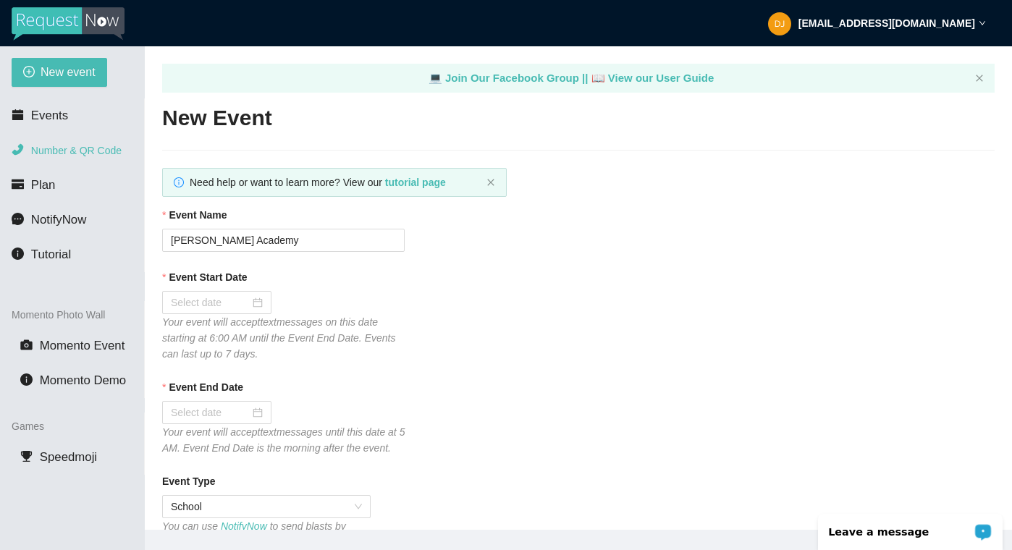
click at [72, 151] on span "Number & QR Code" at bounding box center [76, 151] width 90 height 12
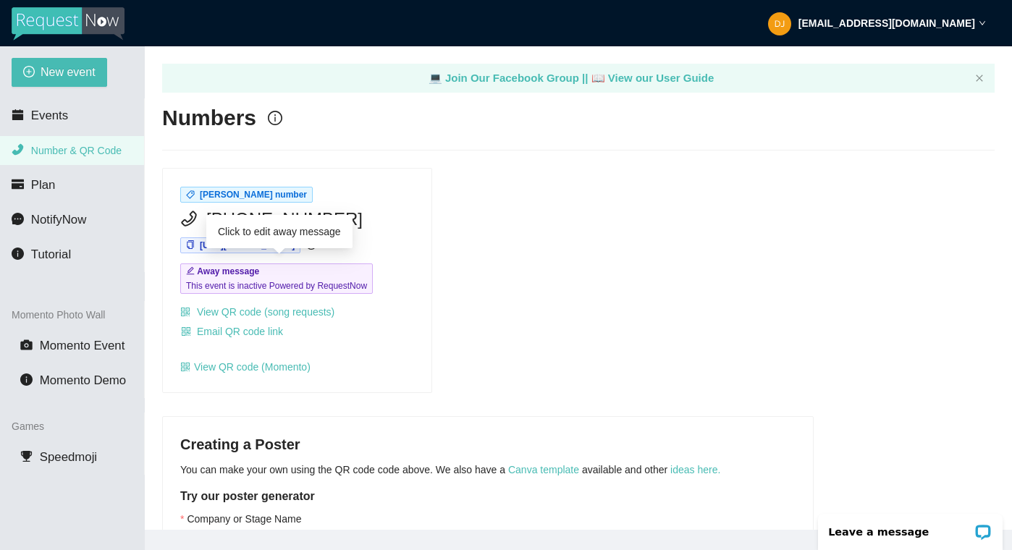
click at [324, 274] on span "Away message This event is inactive Powered by RequestNow" at bounding box center [276, 278] width 193 height 30
type textarea "This event is inactive Powered by RequestNow"
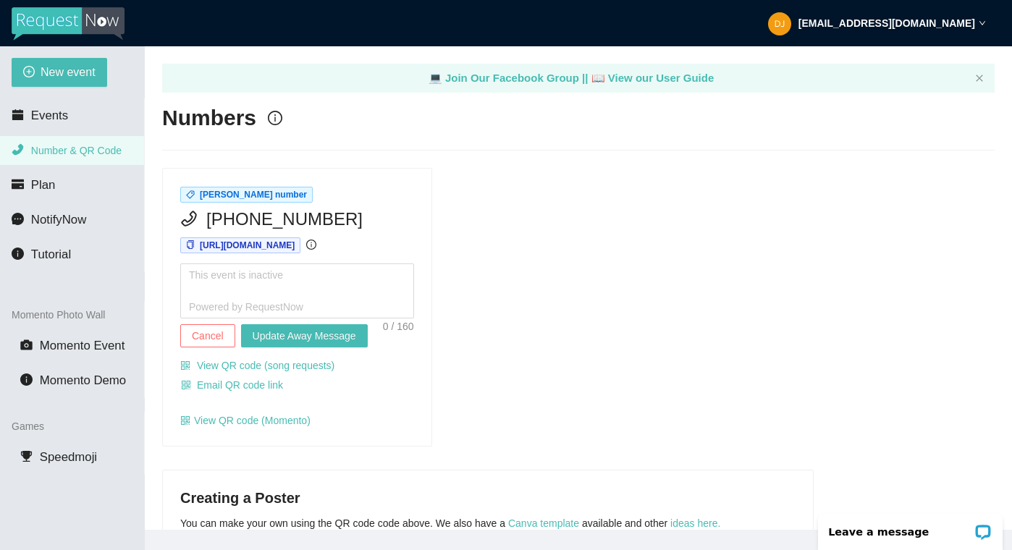
click at [485, 279] on div "DJ Zati's number (617) 932-5301 https://app.requestnow.io/qrwvmze/next Cancel U…" at bounding box center [578, 307] width 844 height 279
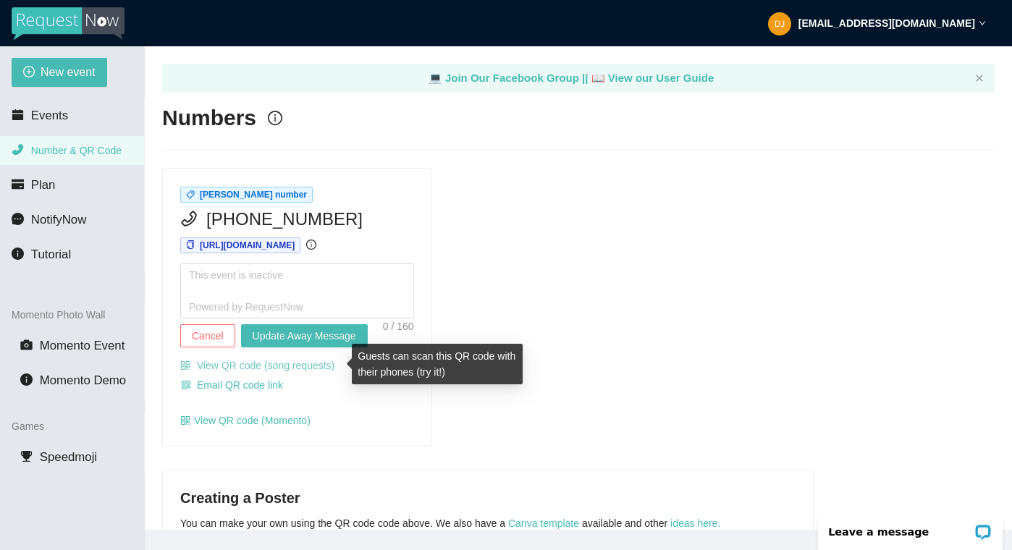
click at [284, 369] on link "View QR code (song requests)" at bounding box center [257, 366] width 154 height 12
